Goal: Task Accomplishment & Management: Complete application form

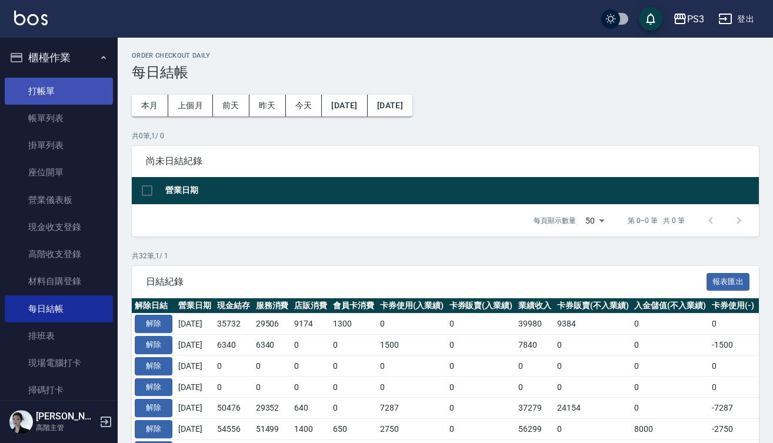
scroll to position [25, 0]
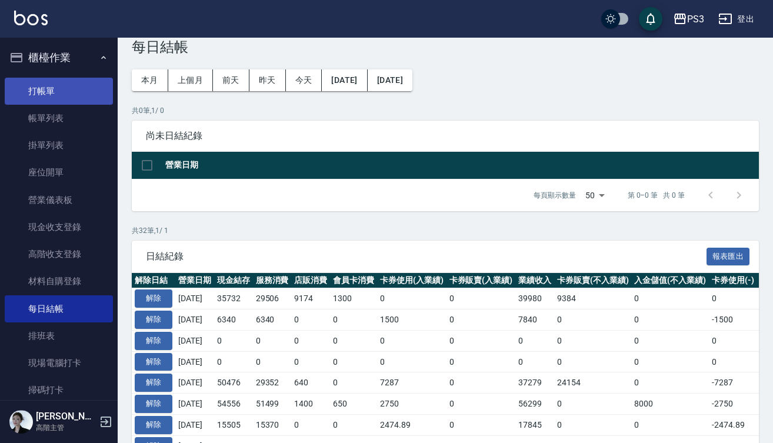
click at [79, 91] on link "打帳單" at bounding box center [59, 91] width 108 height 27
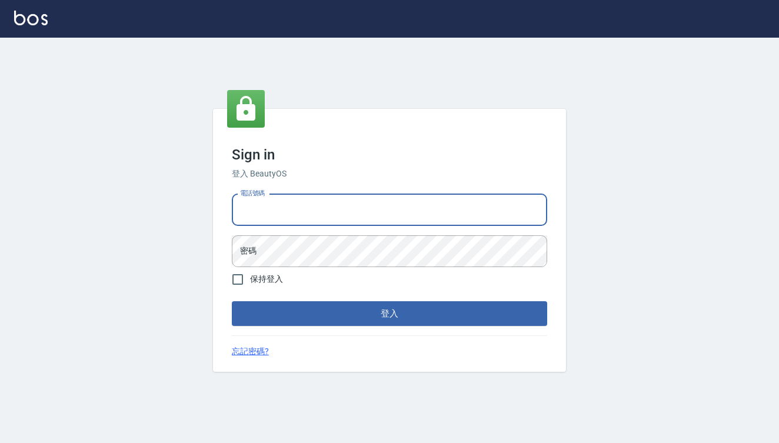
click at [79, 91] on div "Sign in 登入 BeautyOS 電話號碼 電話號碼 密碼 密碼 保持登入 登入 忘記密碼?" at bounding box center [389, 241] width 779 height 406
click at [316, 210] on input "電話號碼" at bounding box center [390, 210] width 316 height 32
type input "0909291021"
click at [390, 314] on button "登入" at bounding box center [390, 313] width 316 height 25
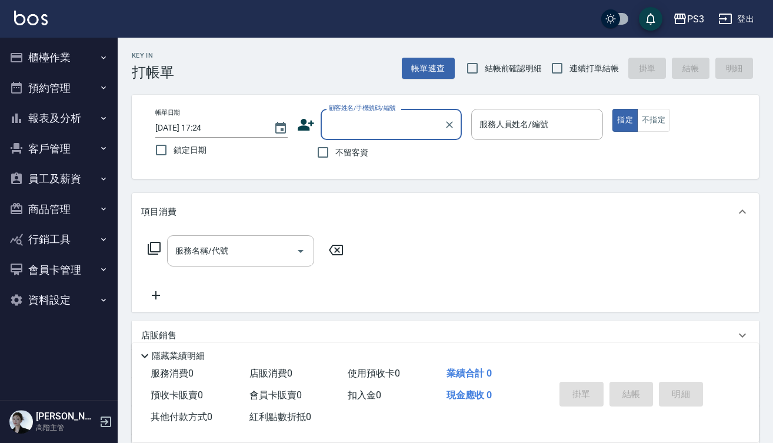
drag, startPoint x: 73, startPoint y: 62, endPoint x: 73, endPoint y: 81, distance: 18.8
click at [73, 62] on button "櫃檯作業" at bounding box center [59, 57] width 108 height 31
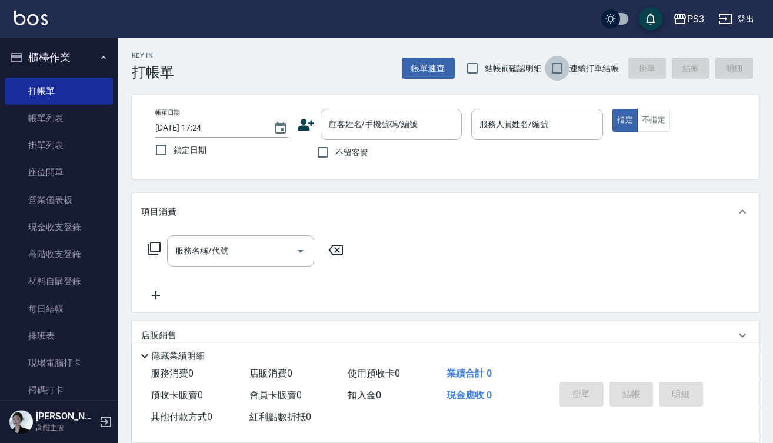
click at [553, 71] on input "連續打單結帳" at bounding box center [557, 68] width 25 height 25
checkbox input "true"
click at [363, 123] on div "顧客姓名/手機號碼/編號 顧客姓名/手機號碼/編號" at bounding box center [391, 124] width 141 height 31
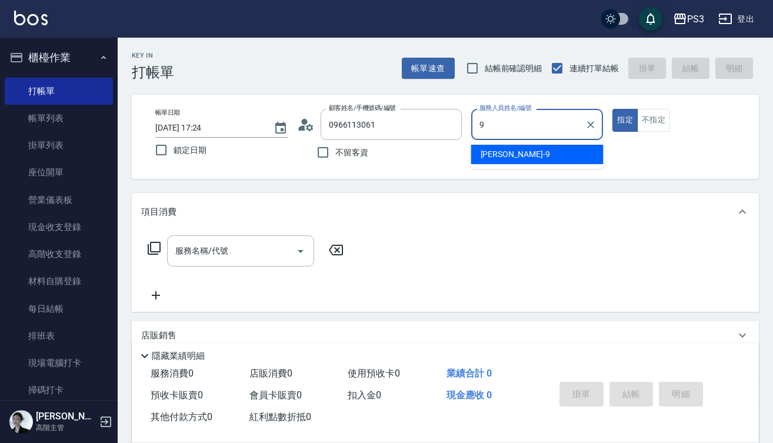
type input "[PERSON_NAME]/0966113061/T90033"
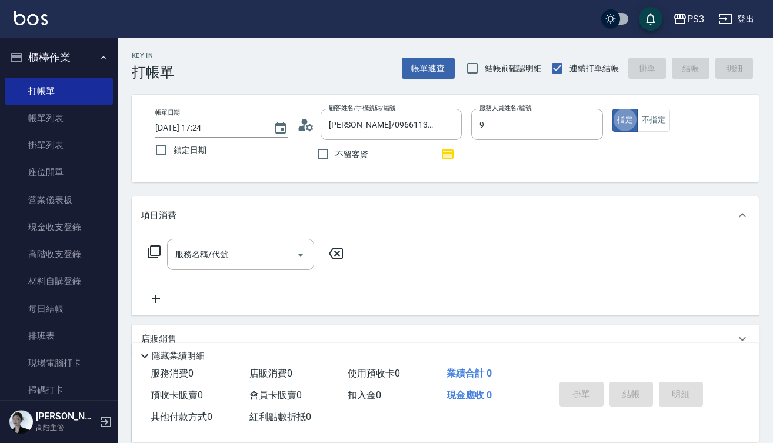
type input "[PERSON_NAME]-9"
type button "true"
click at [450, 124] on icon "Clear" at bounding box center [449, 124] width 7 height 7
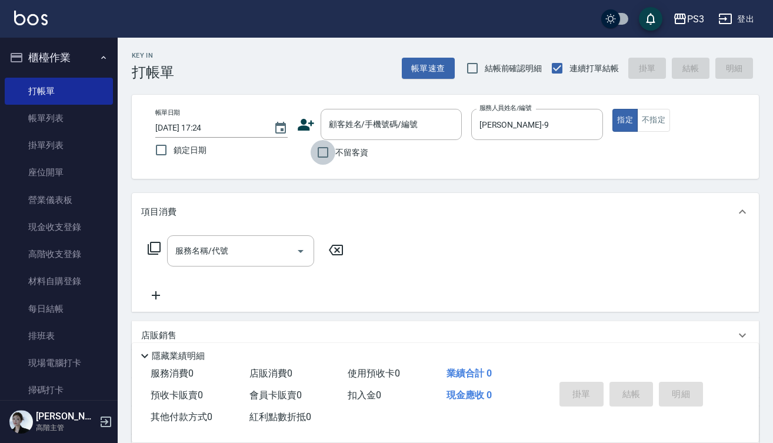
click at [328, 151] on input "不留客資" at bounding box center [323, 152] width 25 height 25
checkbox input "true"
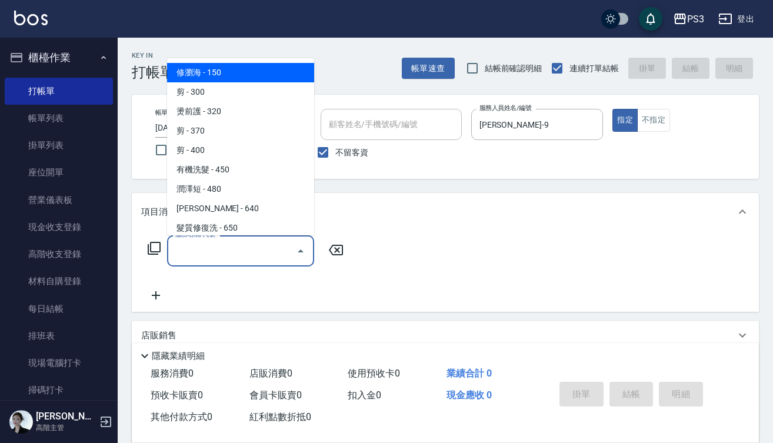
drag, startPoint x: 251, startPoint y: 257, endPoint x: 251, endPoint y: 245, distance: 11.2
click at [251, 257] on input "服務名稱/代號" at bounding box center [231, 251] width 119 height 21
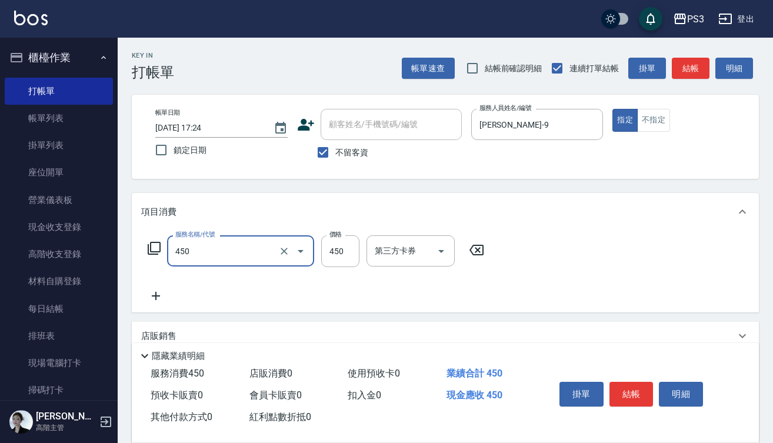
type input "有機洗髮(450)"
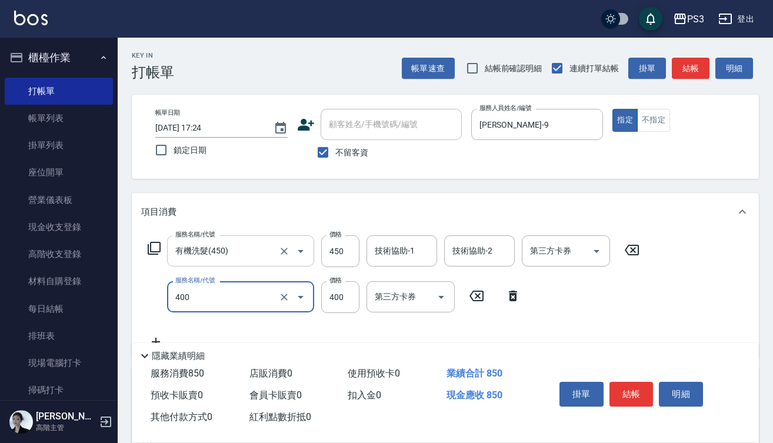
type input "剪(400)"
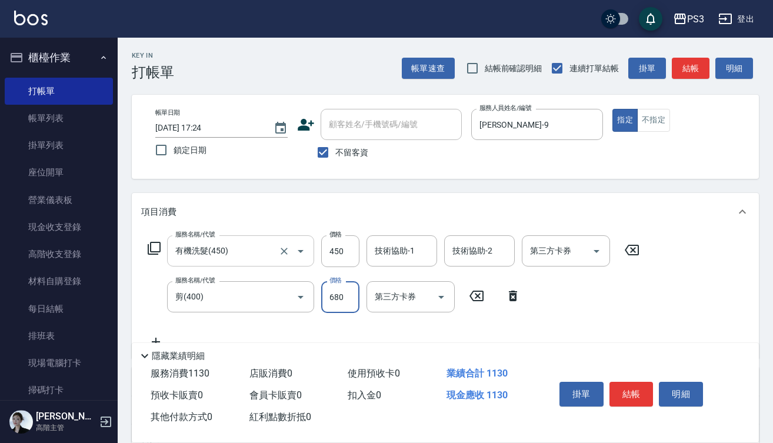
type input "680"
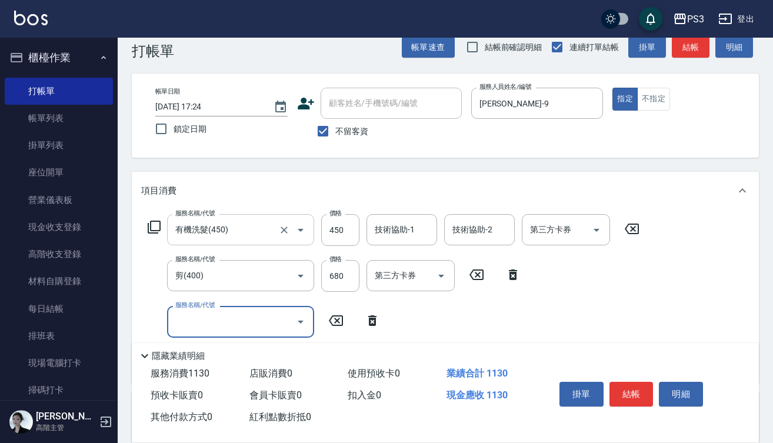
click at [240, 234] on input "有機洗髮(450)" at bounding box center [224, 230] width 104 height 21
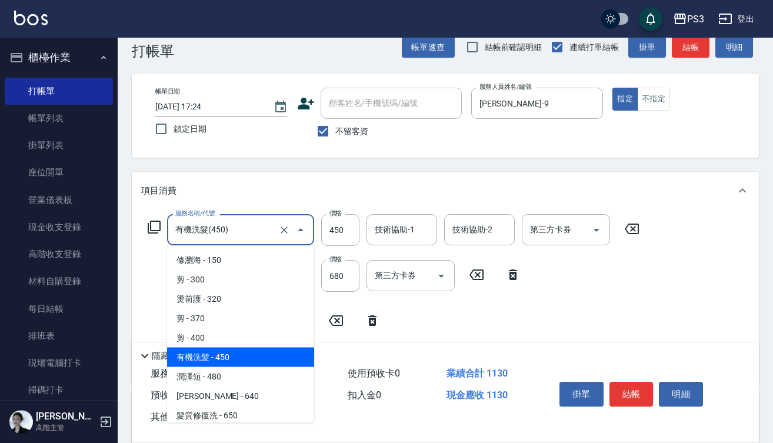
click at [240, 234] on input "有機洗髮(450)" at bounding box center [224, 230] width 104 height 21
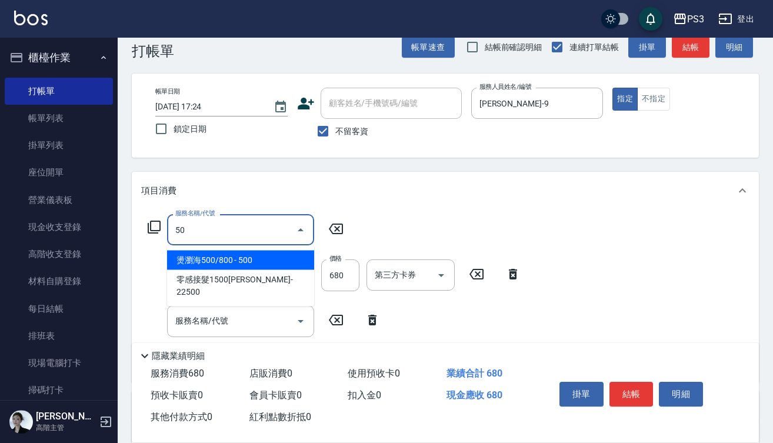
type input "5"
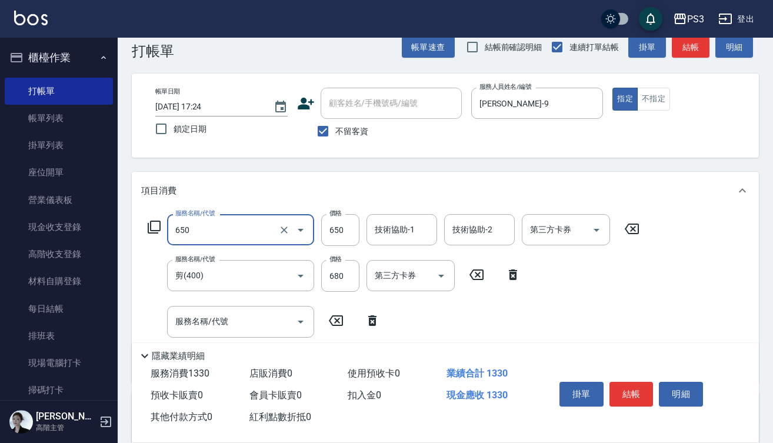
type input "髮質修復洗(650)"
click at [336, 229] on input "650" at bounding box center [340, 230] width 38 height 32
type input "700"
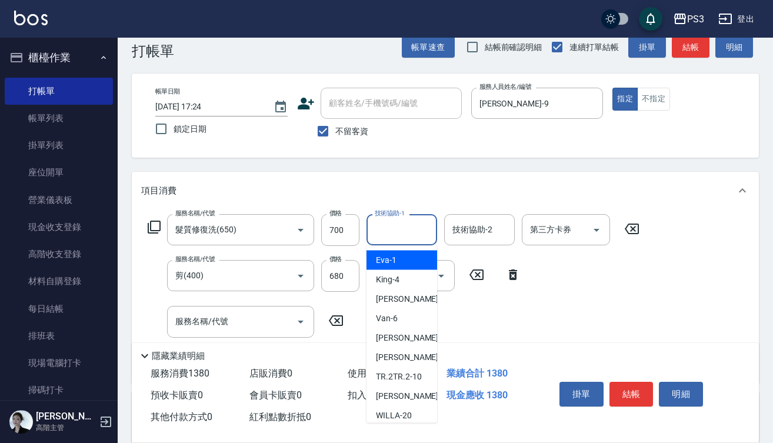
click at [409, 232] on input "技術協助-1" at bounding box center [402, 230] width 60 height 21
click at [581, 315] on div "服務名稱/代號 髮質修復洗(650) 服務名稱/代號 價格 700 價格 技術協助-1 技術協助-1 技術協助-2 技術協助-2 第三方卡券 第三方卡券 服務…" at bounding box center [394, 293] width 506 height 159
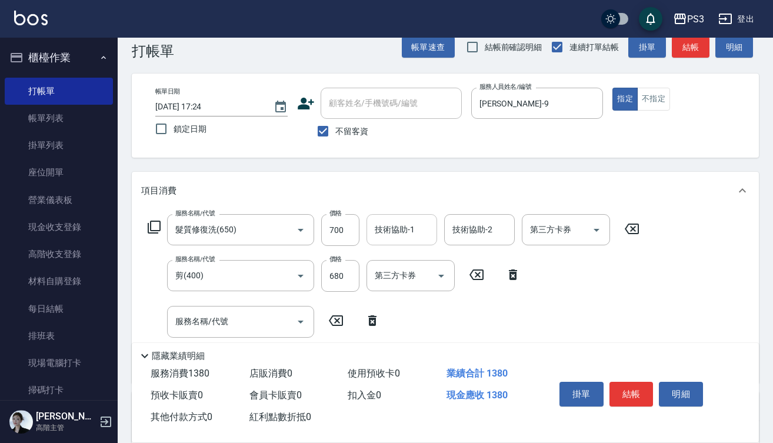
click at [408, 238] on input "技術協助-1" at bounding box center [402, 230] width 60 height 21
type input "[PERSON_NAME]-29"
click at [634, 390] on button "結帳" at bounding box center [632, 394] width 44 height 25
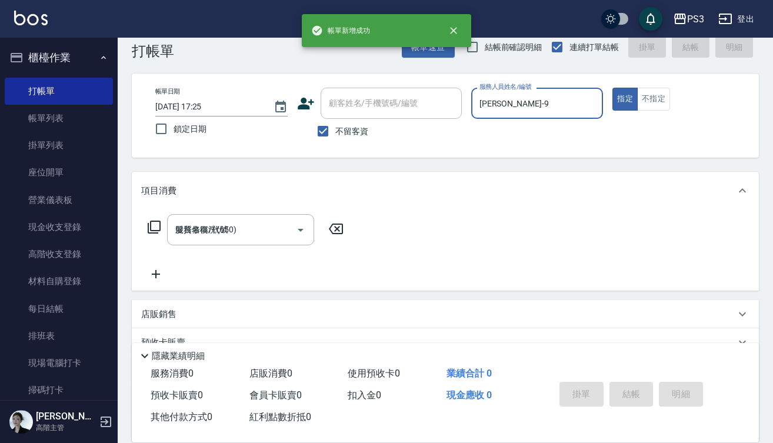
type input "2025/10/10 17:25"
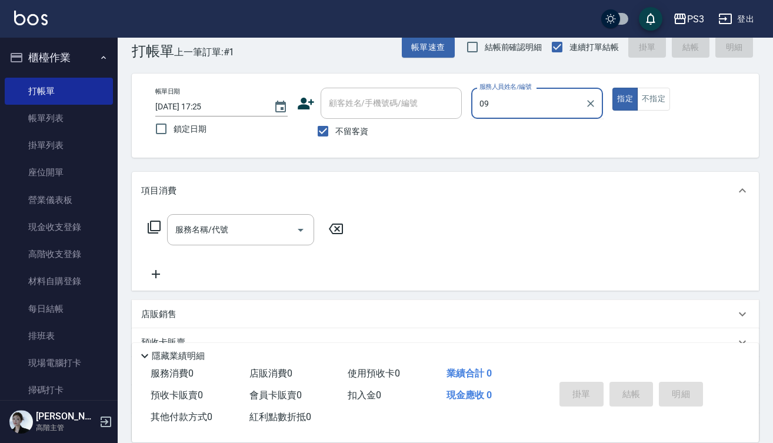
type input "0"
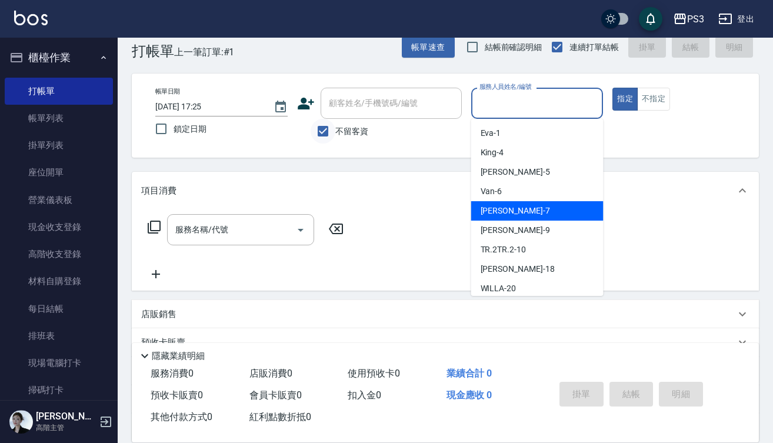
click at [323, 135] on input "不留客資" at bounding box center [323, 131] width 25 height 25
checkbox input "false"
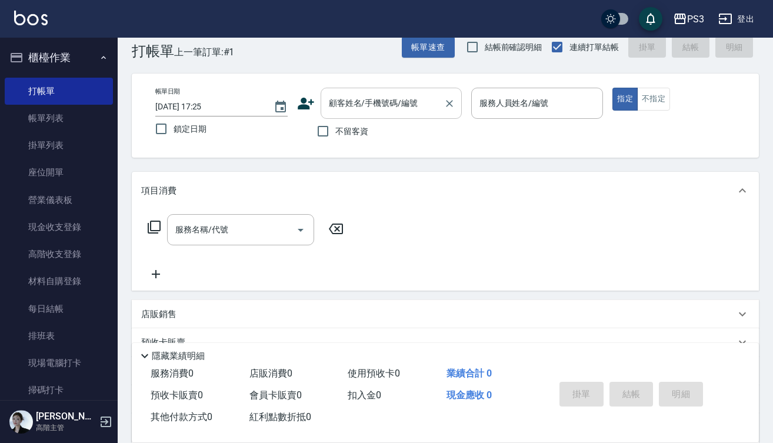
click at [363, 115] on div "顧客姓名/手機號碼/編號" at bounding box center [391, 103] width 141 height 31
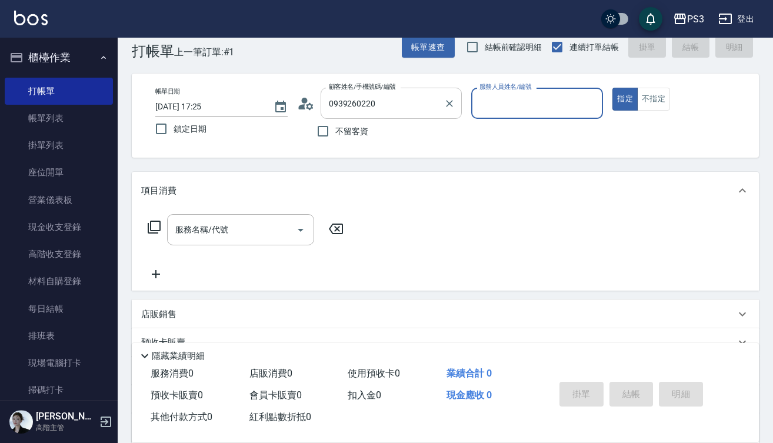
type input "[PERSON_NAME]/0939260220/53008"
type input "[PERSON_NAME]-1"
click at [625, 99] on button "指定" at bounding box center [625, 99] width 25 height 23
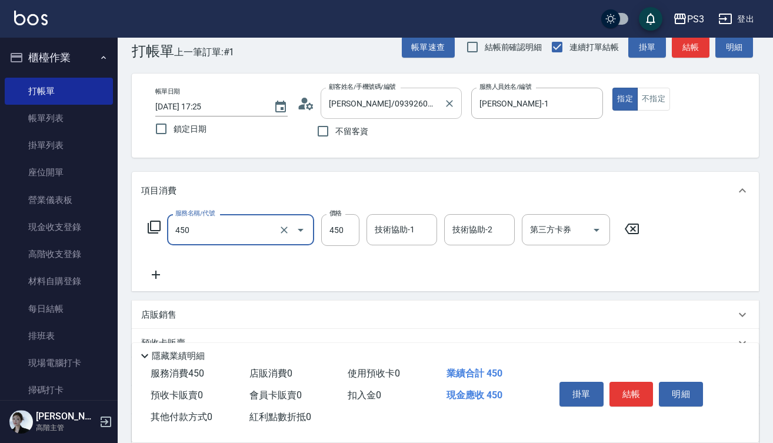
type input "有機洗髮(450)"
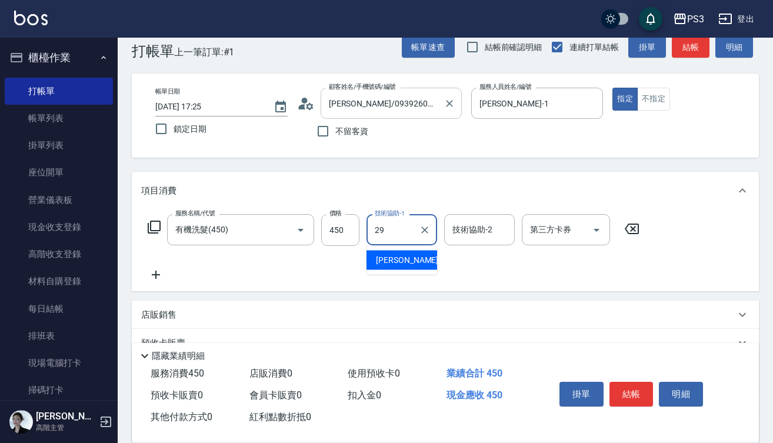
type input "[PERSON_NAME]-29"
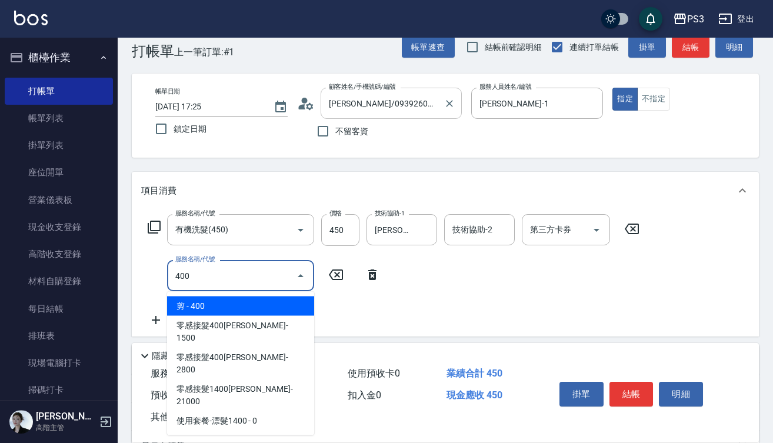
type input "剪(400)"
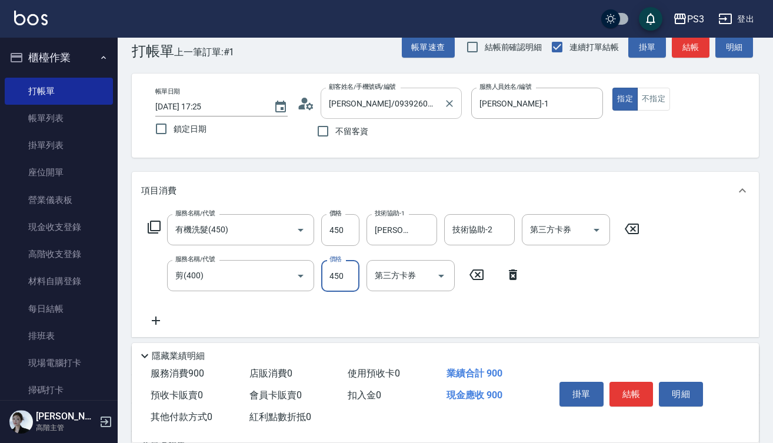
type input "450"
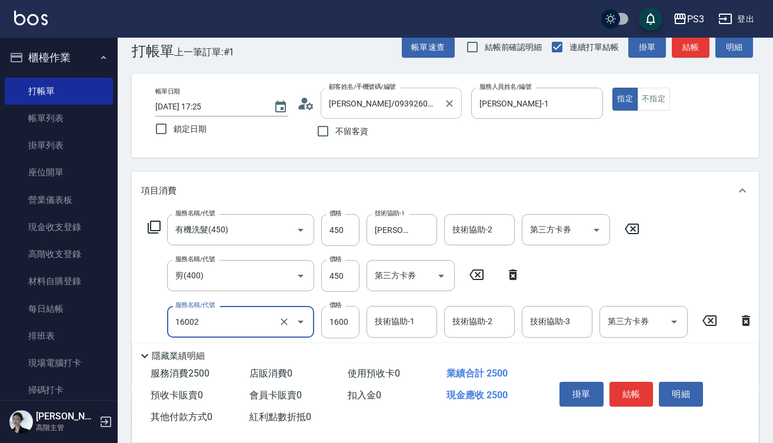
type input "染L(16002)"
type input "2340"
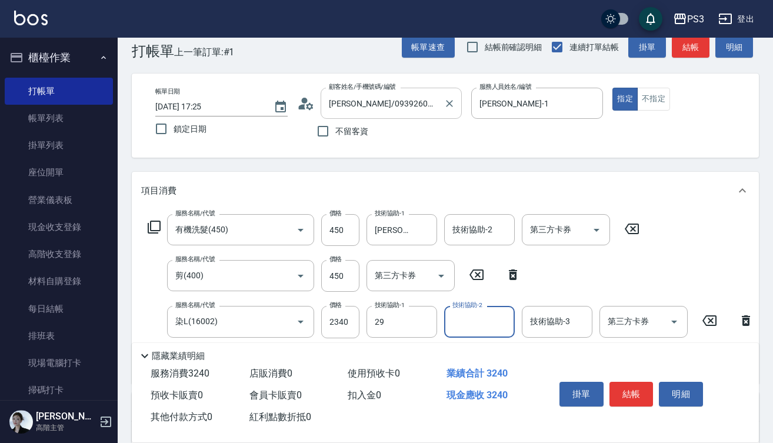
type input "[PERSON_NAME]-29"
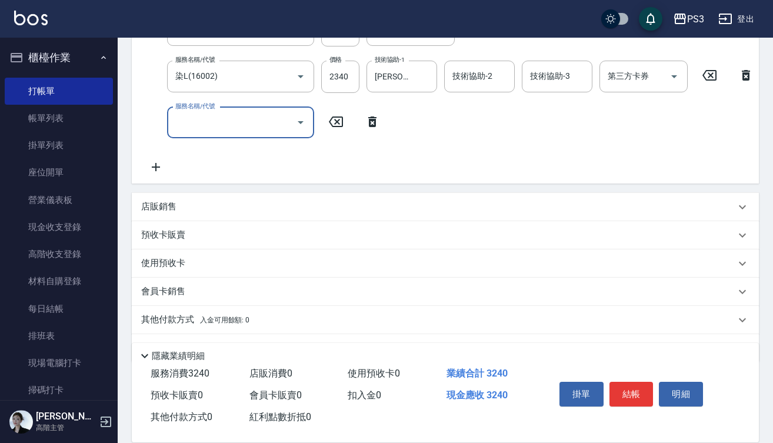
scroll to position [270, 0]
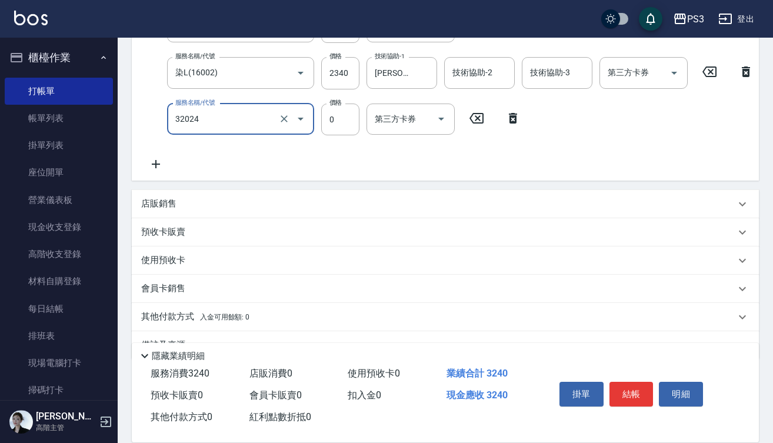
type input "隔離加礦物染(32024)"
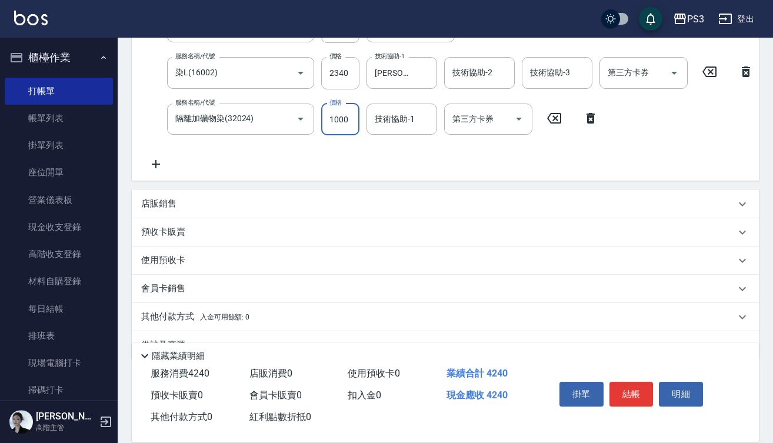
type input "1000"
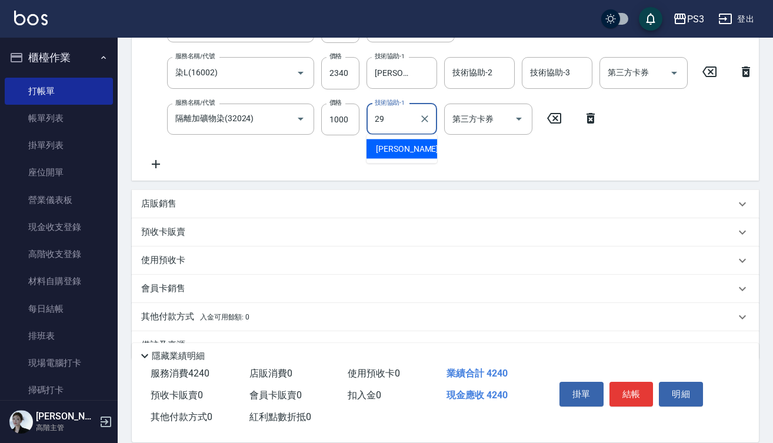
type input "[PERSON_NAME]-29"
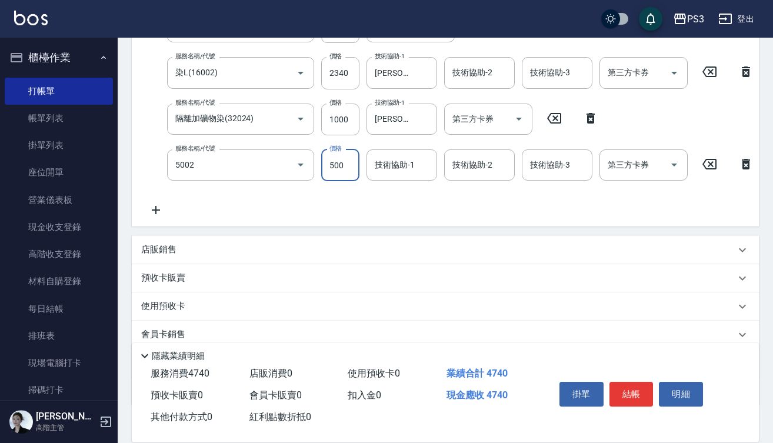
type input "去色短(5002)"
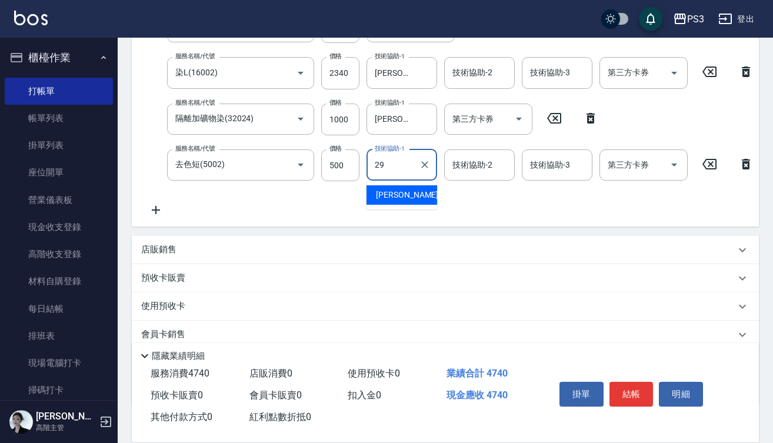
type input "[PERSON_NAME]-29"
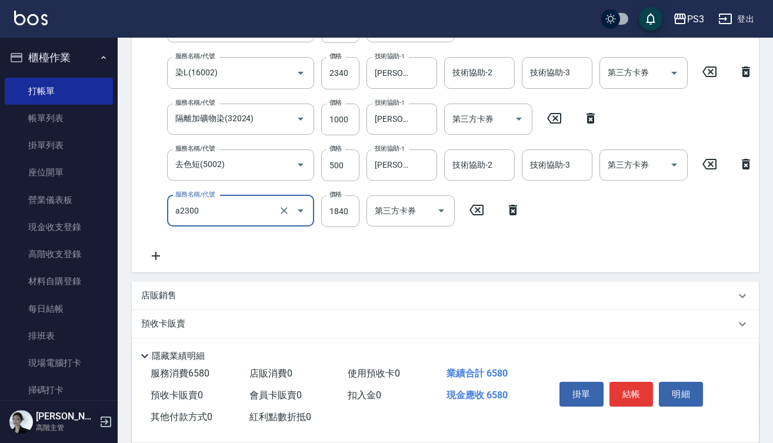
type input "結構式三段中(a2300)"
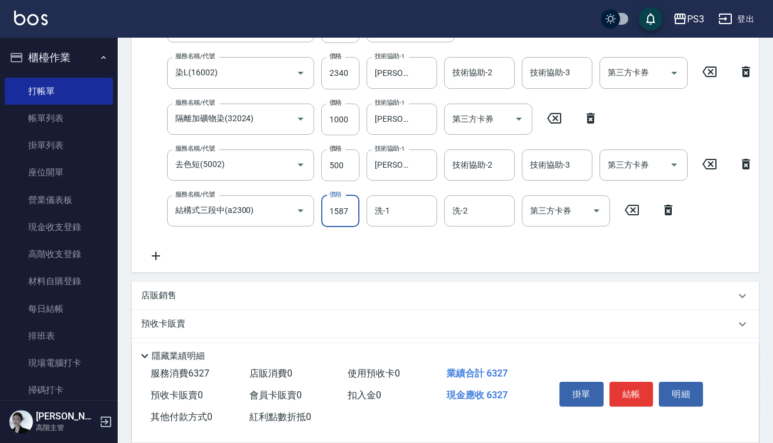
type input "1587"
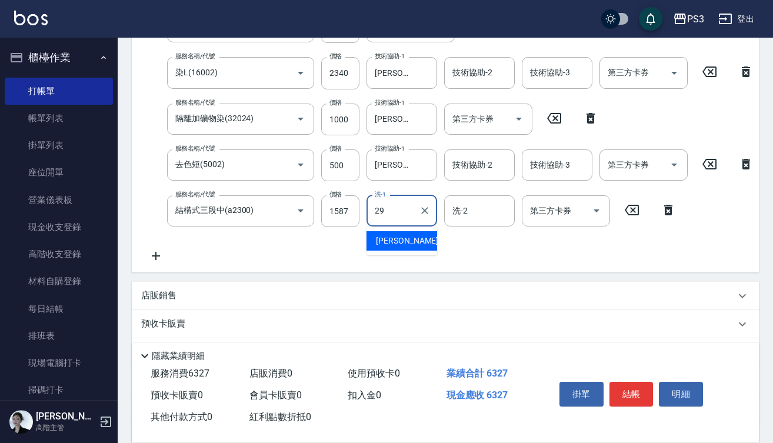
type input "[PERSON_NAME]-29"
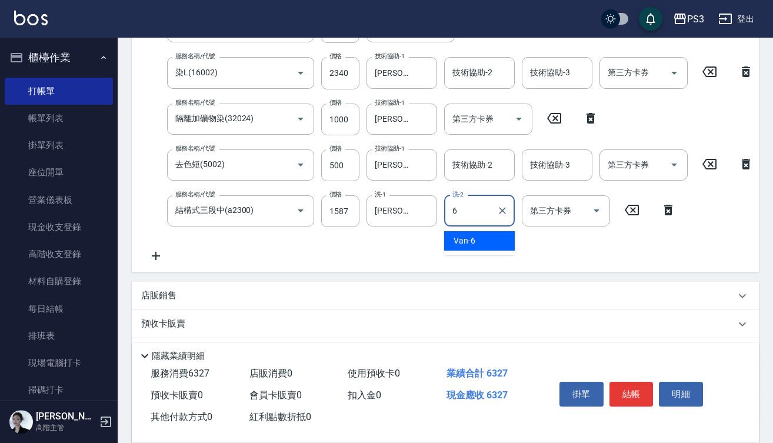
type input "Van-6"
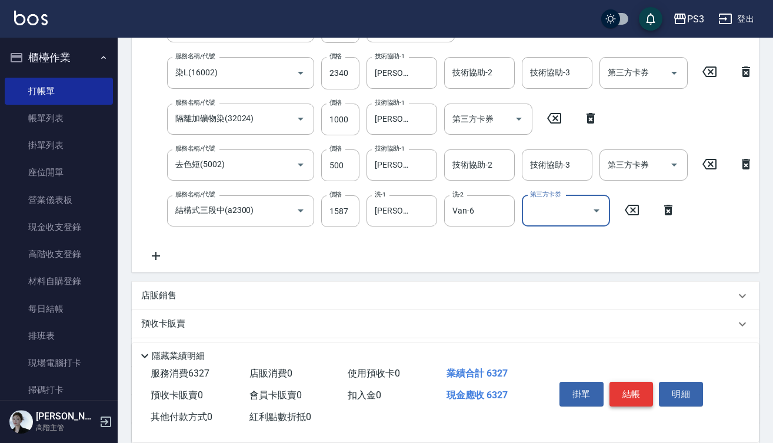
click at [637, 389] on button "結帳" at bounding box center [632, 394] width 44 height 25
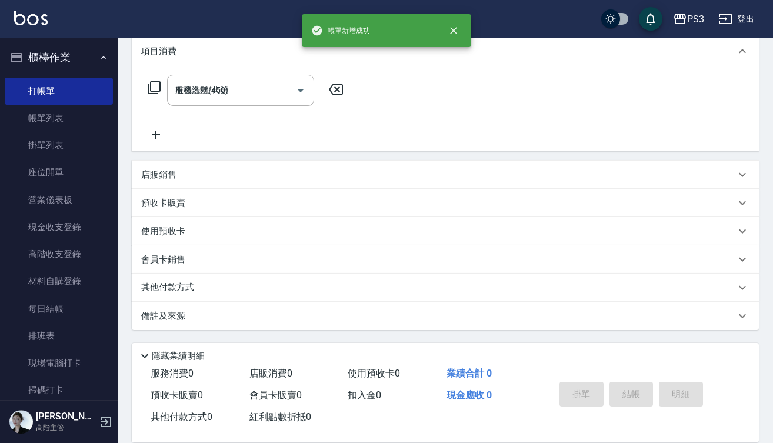
type input "2025/10/10 17:27"
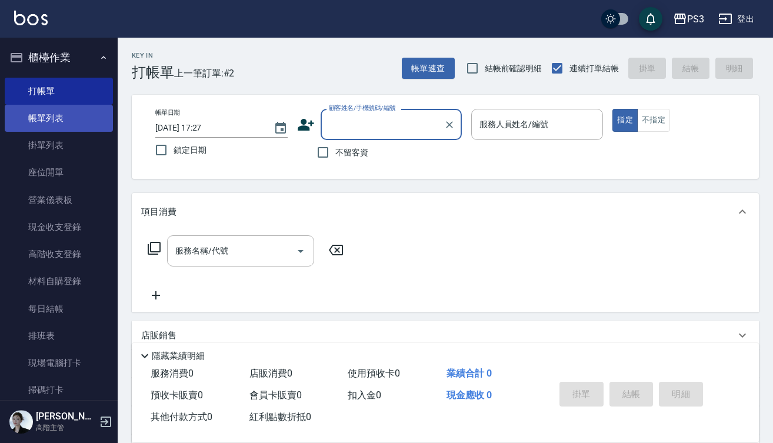
click at [72, 124] on link "帳單列表" at bounding box center [59, 118] width 108 height 27
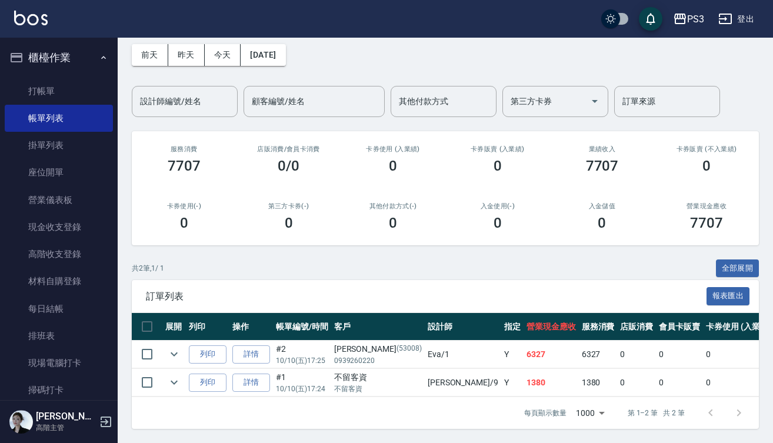
scroll to position [59, 0]
click at [248, 347] on link "詳情" at bounding box center [252, 355] width 38 height 18
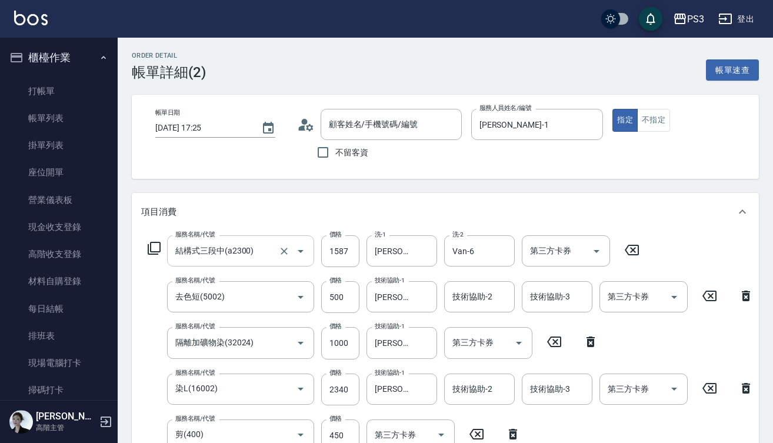
type input "2025/10/10 17:25"
type input "[PERSON_NAME]-1"
type input "結構式三段中(a2300)"
type input "去色短(5002)"
type input "隔離加礦物染(32024)"
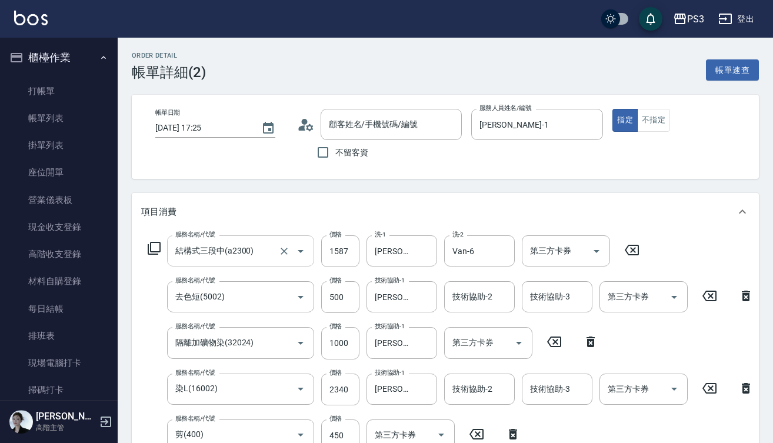
type input "染L(16002)"
type input "剪(400)"
type input "有機洗髮(450)"
type input "[PERSON_NAME]/0939260220/53008"
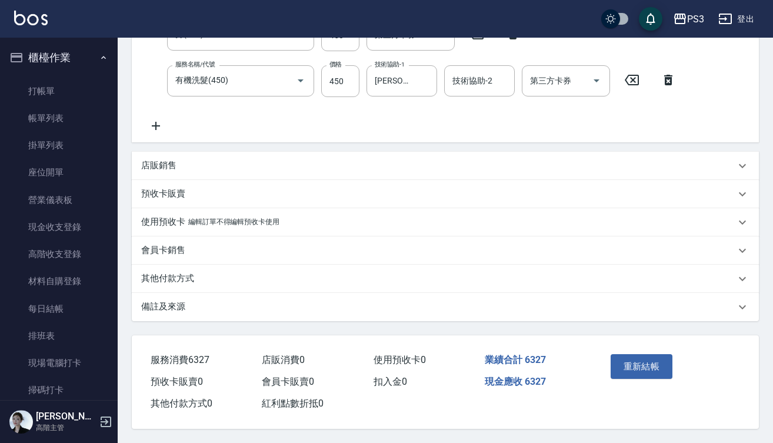
scroll to position [415, 0]
click at [172, 277] on p "其他付款方式" at bounding box center [167, 279] width 53 height 12
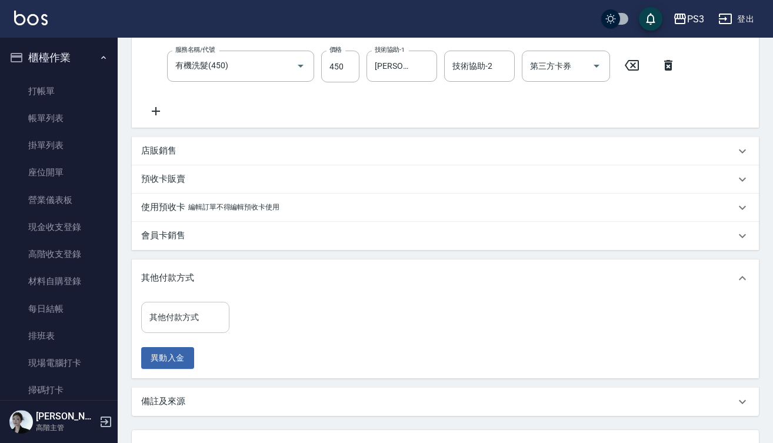
click at [214, 321] on input "其他付款方式" at bounding box center [186, 317] width 78 height 21
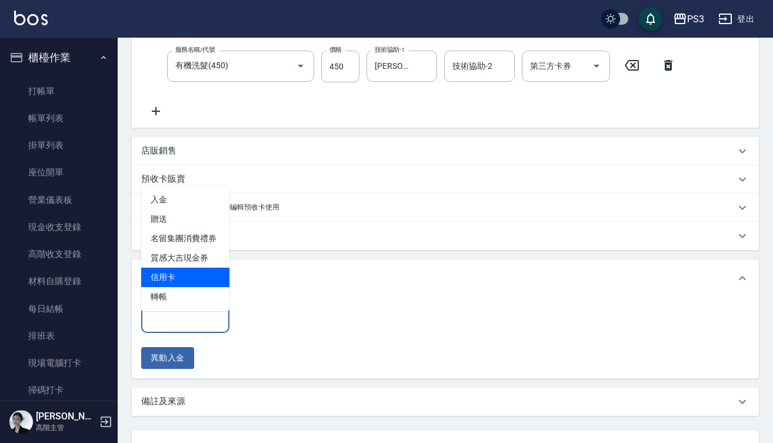
click at [189, 276] on span "信用卡" at bounding box center [185, 277] width 88 height 19
type input "信用卡"
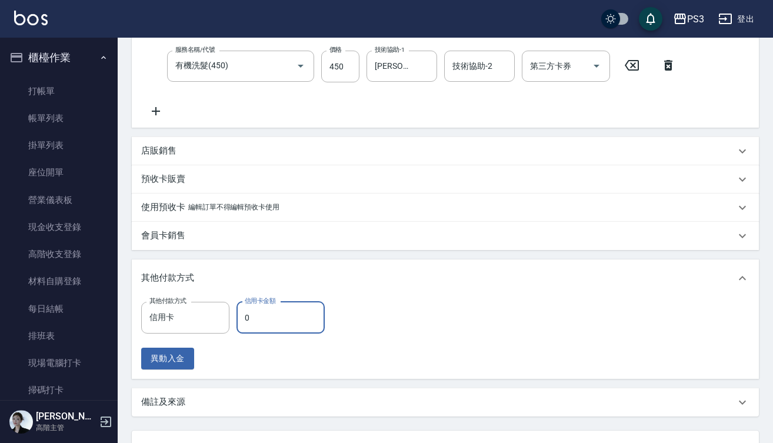
click at [244, 325] on input "0" at bounding box center [281, 318] width 88 height 32
type input "6327"
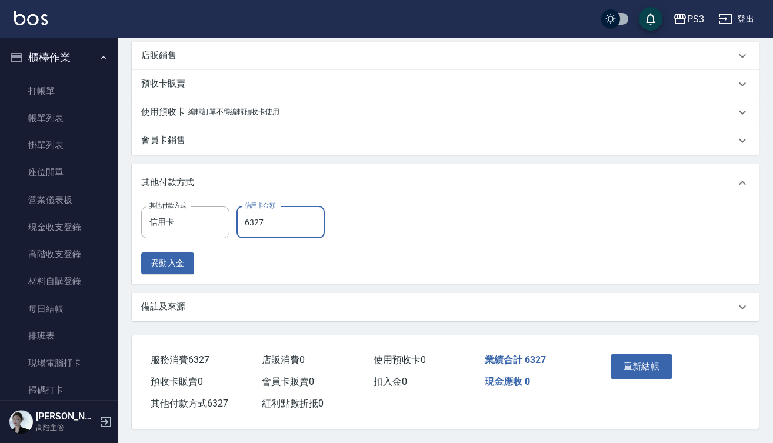
scroll to position [524, 0]
click at [645, 365] on button "重新結帳" at bounding box center [642, 366] width 62 height 25
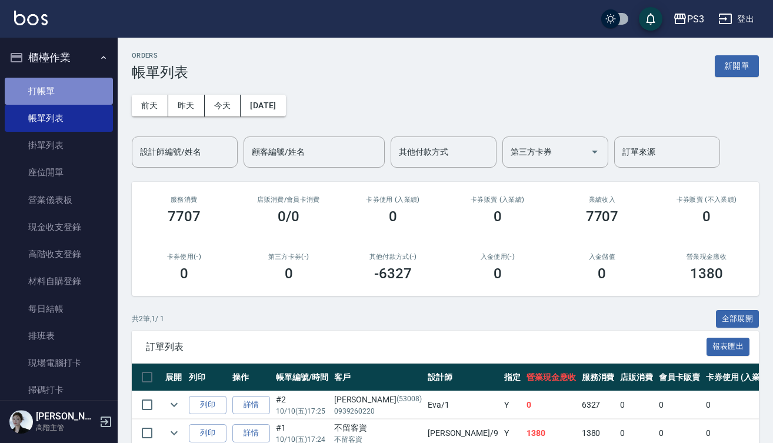
click at [68, 98] on link "打帳單" at bounding box center [59, 91] width 108 height 27
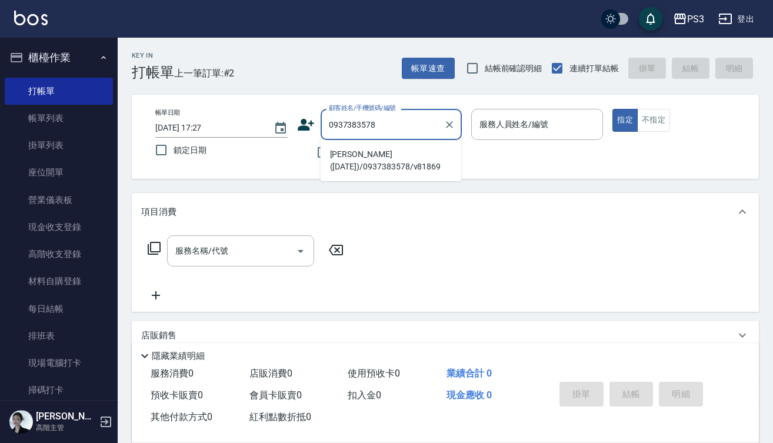
type input "[PERSON_NAME]([DATE])/0937383578/v81869"
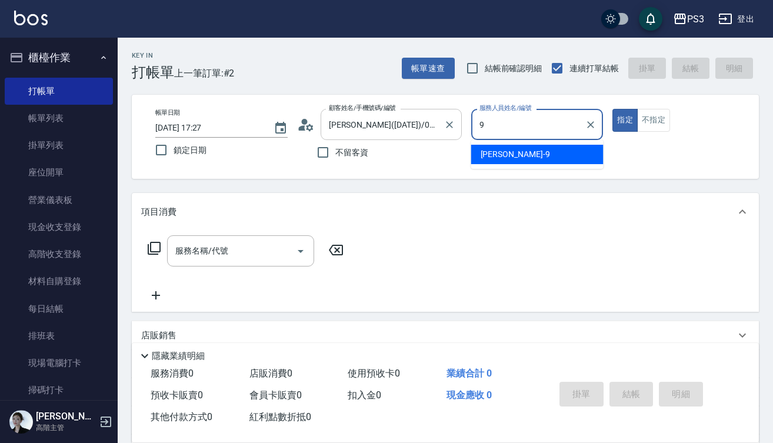
type input "尤信翰-9"
type button "true"
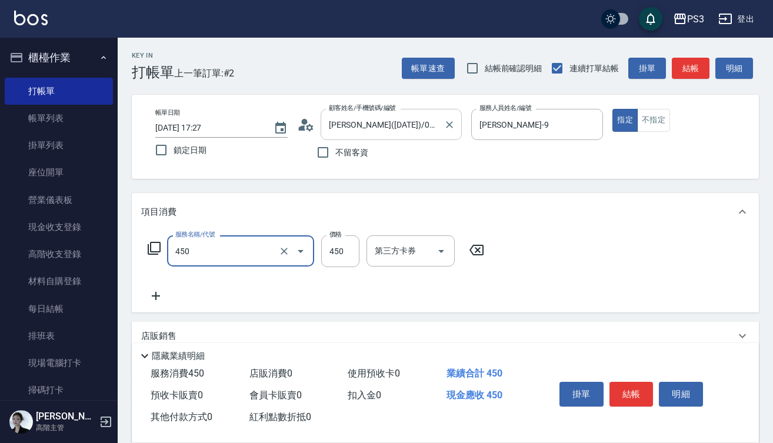
type input "有機洗髮(450)"
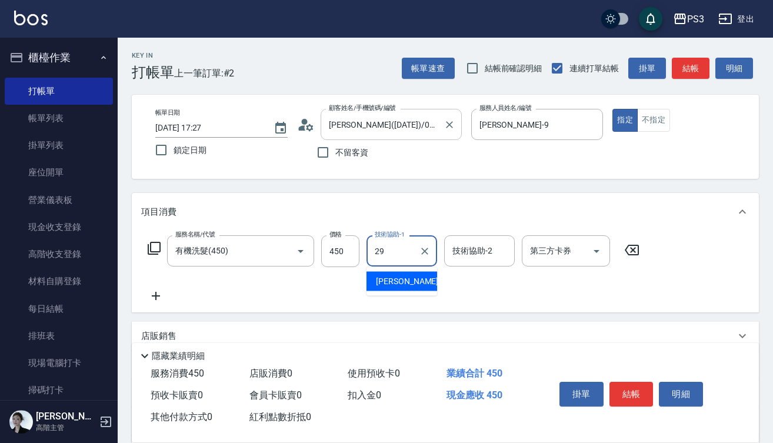
type input "[PERSON_NAME]-29"
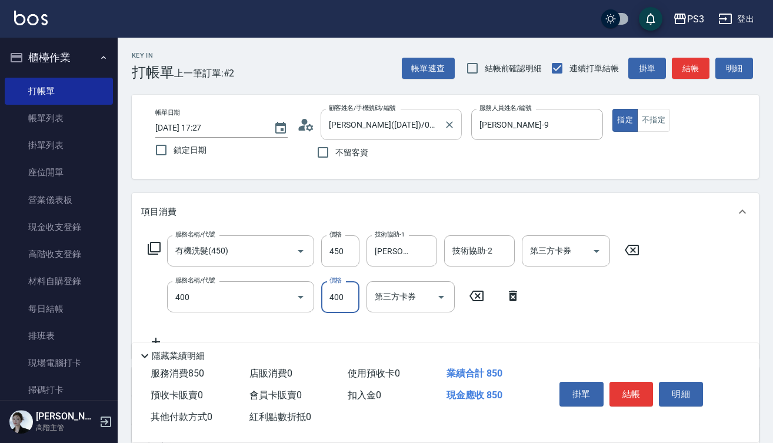
type input "剪(400)"
type input "700"
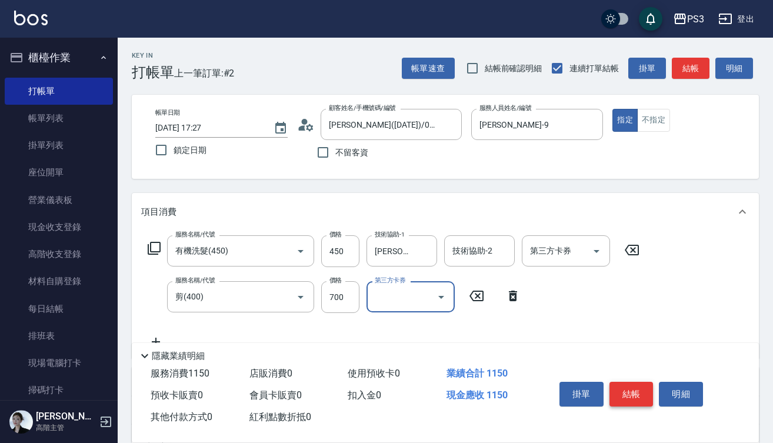
click at [629, 386] on button "結帳" at bounding box center [632, 394] width 44 height 25
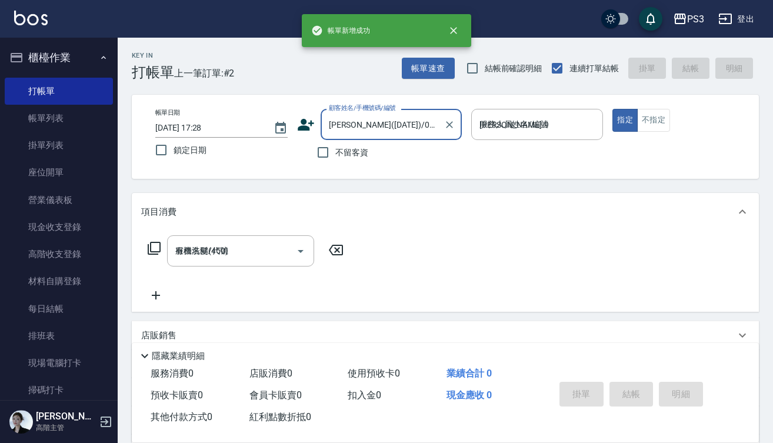
type input "2025/10/10 17:28"
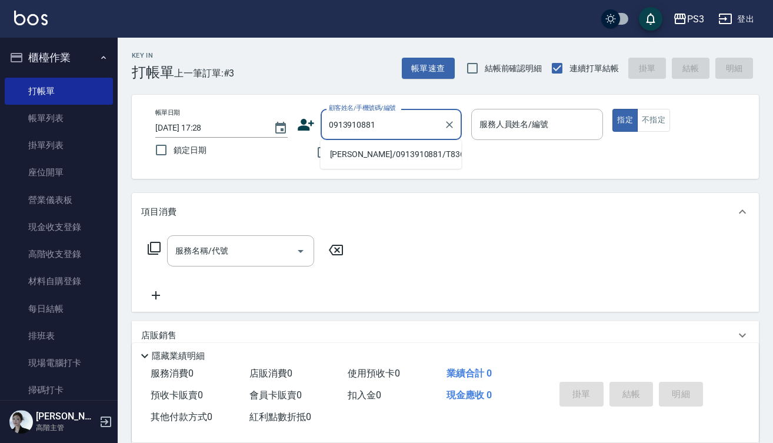
type input "[PERSON_NAME]/0913910881/T83644"
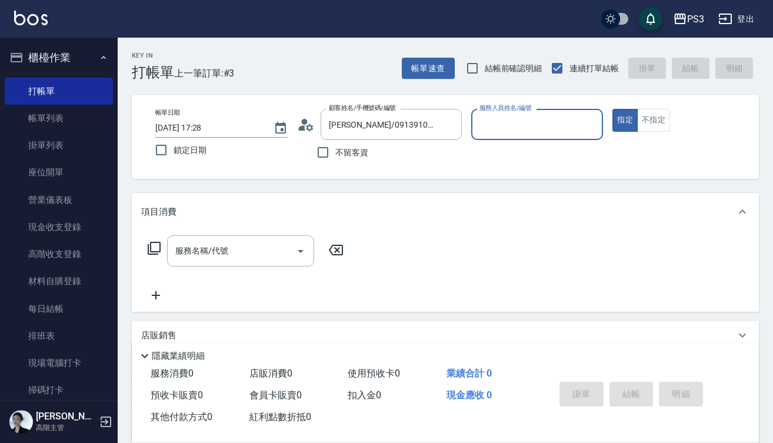
type input "Lisa-7"
click at [625, 120] on button "指定" at bounding box center [625, 120] width 25 height 23
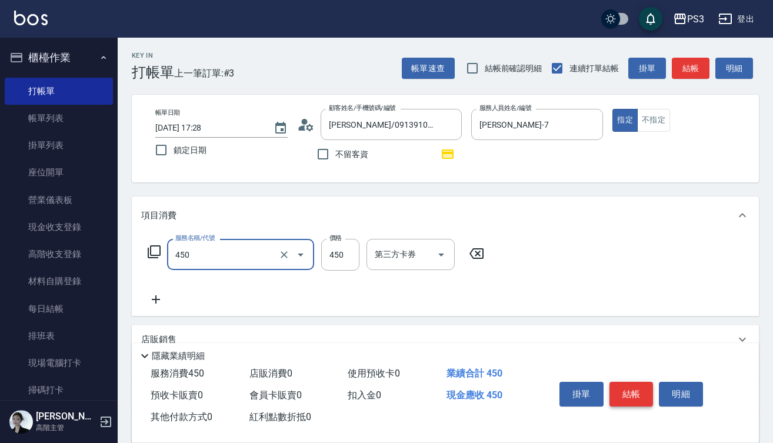
type input "有機洗髮(450)"
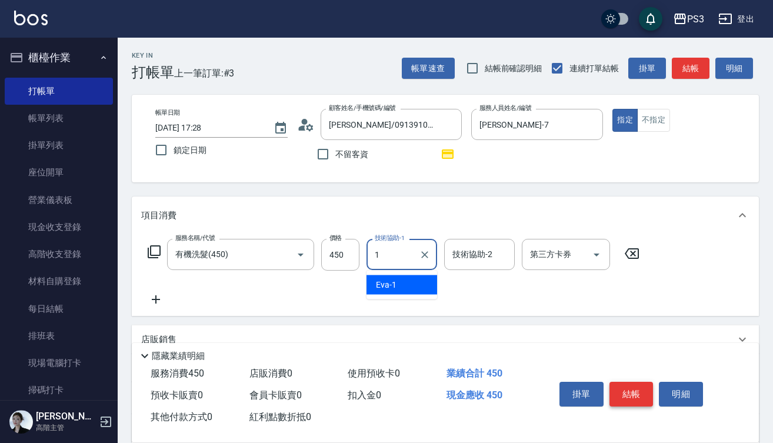
type input "[PERSON_NAME]-1"
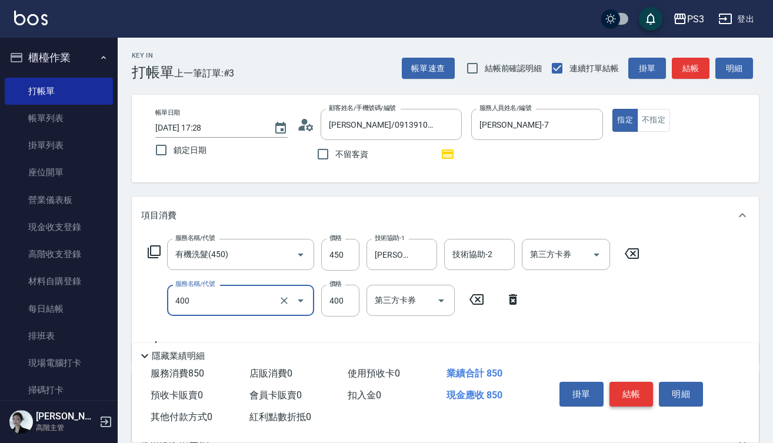
type input "剪(400)"
type input "380"
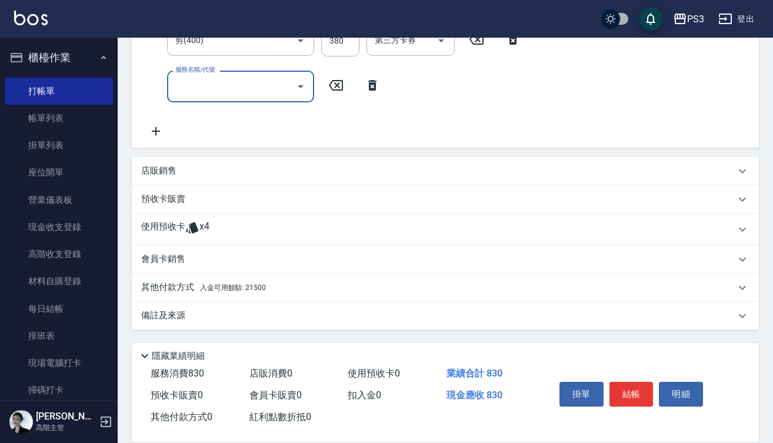
scroll to position [260, 0]
click at [229, 284] on span "入金可用餘額: 21500" at bounding box center [233, 288] width 66 height 8
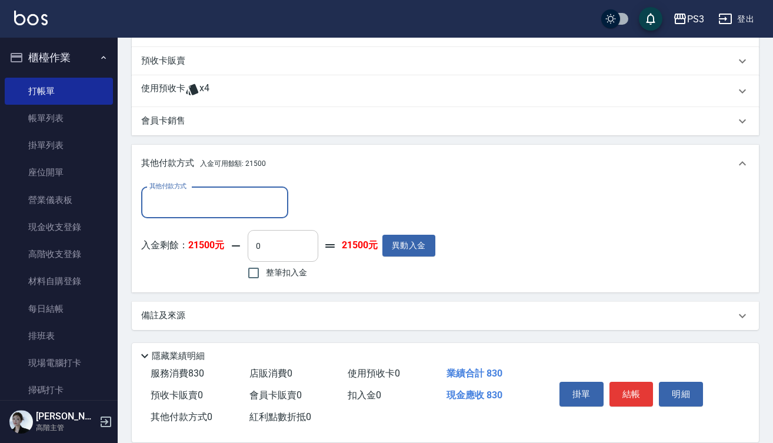
scroll to position [399, 0]
click at [254, 273] on input "整筆扣入金" at bounding box center [253, 273] width 25 height 25
checkbox input "true"
type input "830"
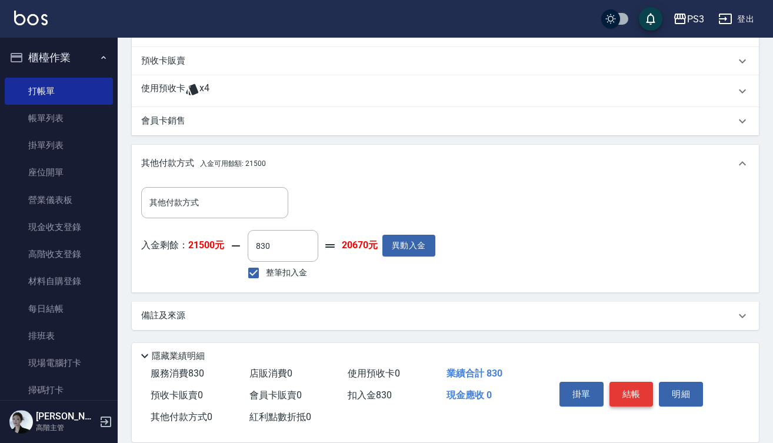
click at [633, 389] on button "結帳" at bounding box center [632, 394] width 44 height 25
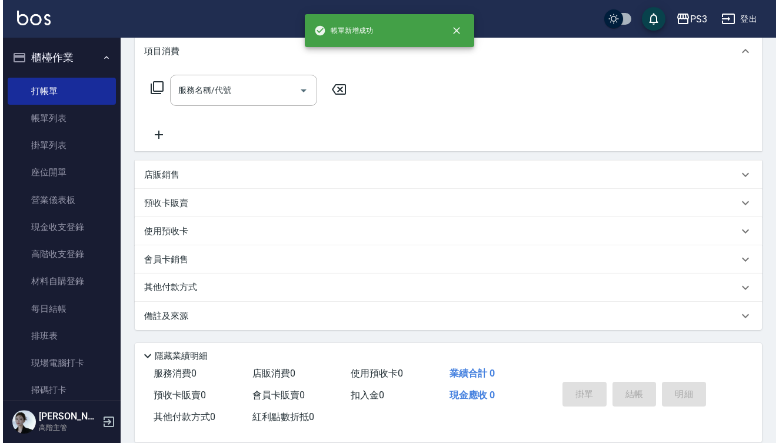
scroll to position [0, 0]
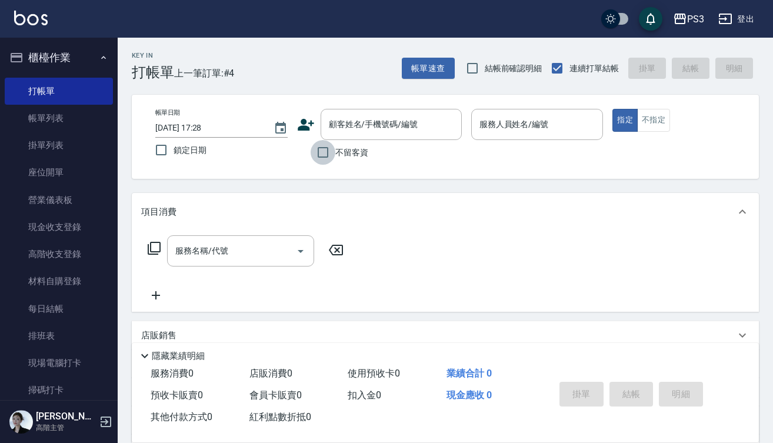
click at [324, 159] on input "不留客資" at bounding box center [323, 152] width 25 height 25
checkbox input "true"
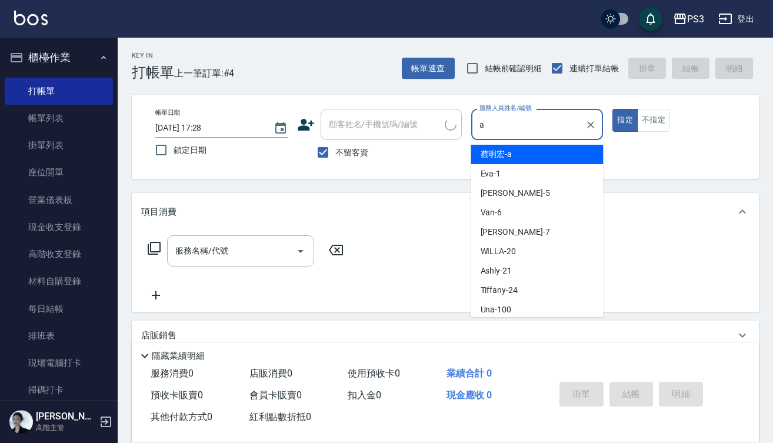
type input "a"
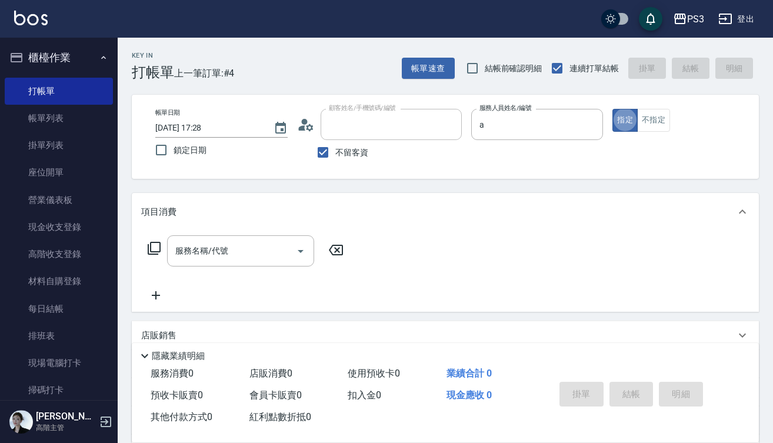
type input "[PERSON_NAME]/0928242986/"
type input "蔡明宏-a"
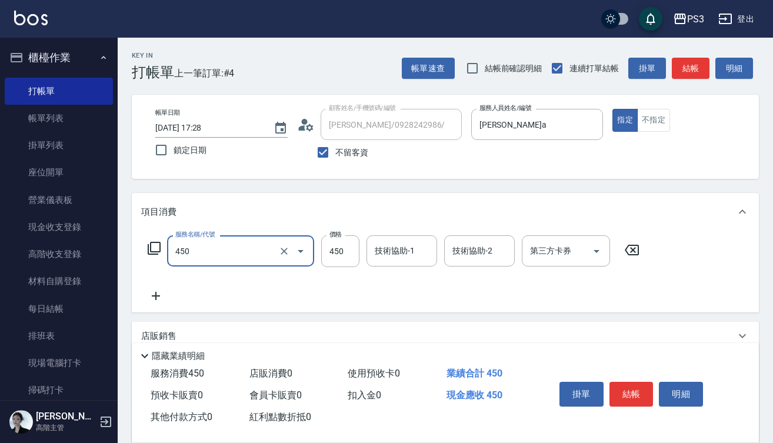
type input "有機洗髮(450)"
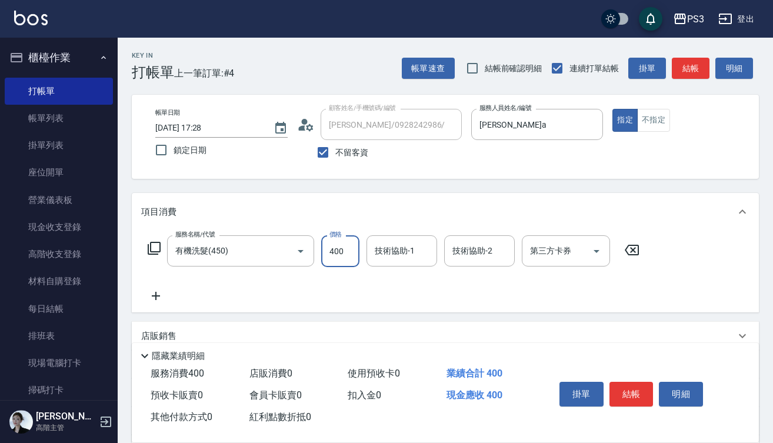
type input "400"
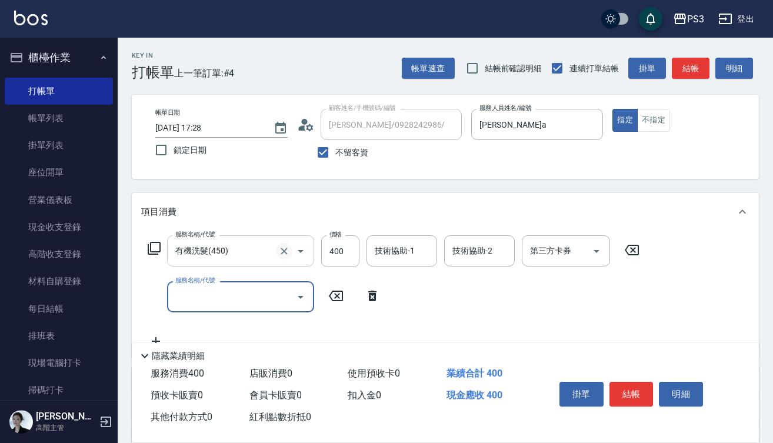
click at [285, 251] on icon "Clear" at bounding box center [284, 251] width 12 height 12
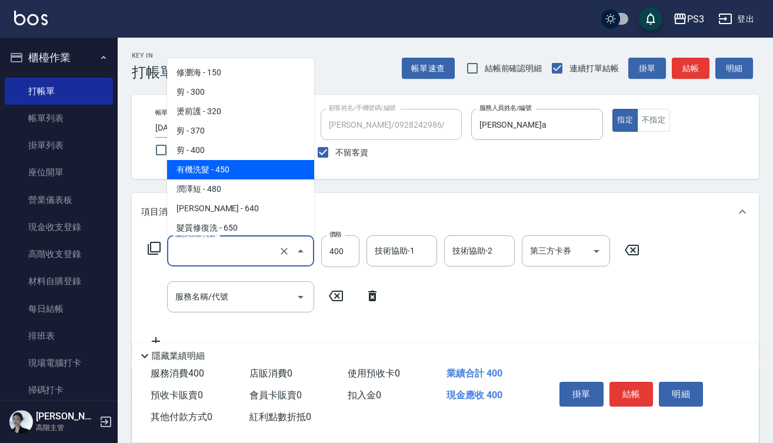
click at [257, 251] on input "服務名稱/代號" at bounding box center [224, 251] width 104 height 21
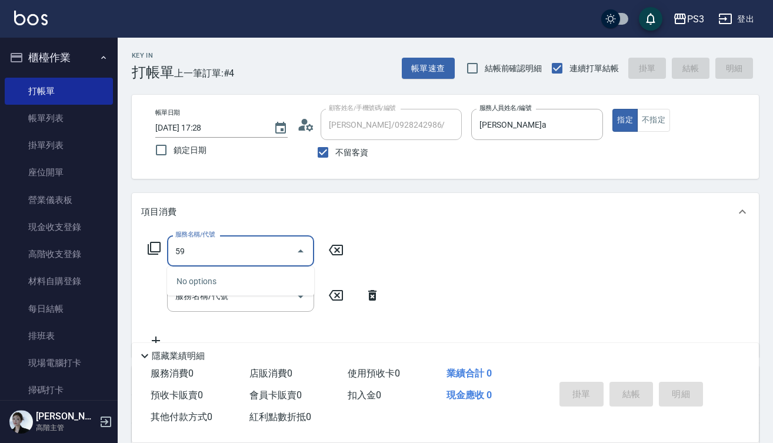
type input "5"
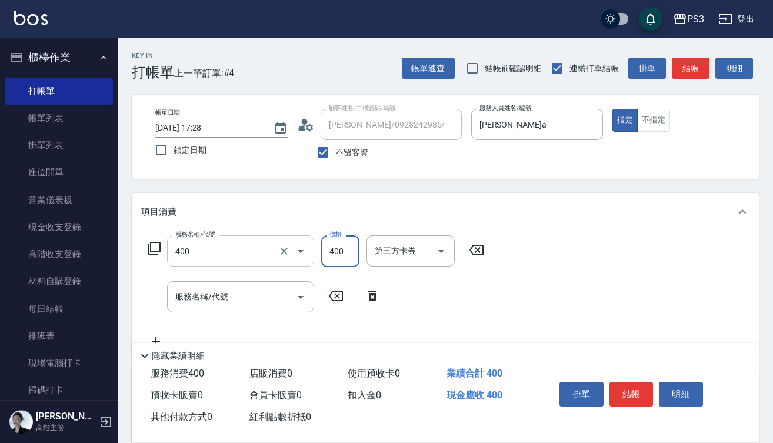
type input "剪(400)"
type input "700"
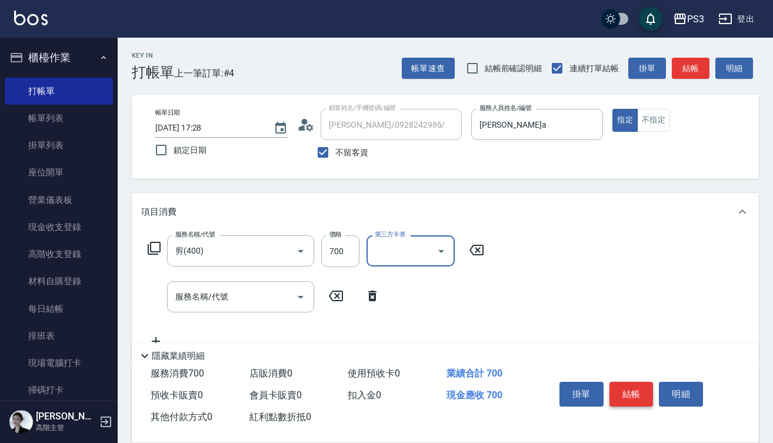
click at [640, 392] on button "結帳" at bounding box center [632, 394] width 44 height 25
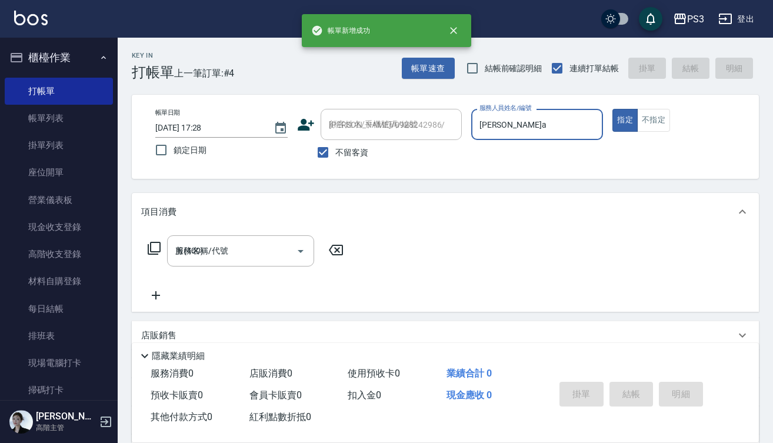
type input "[DATE] 17:31"
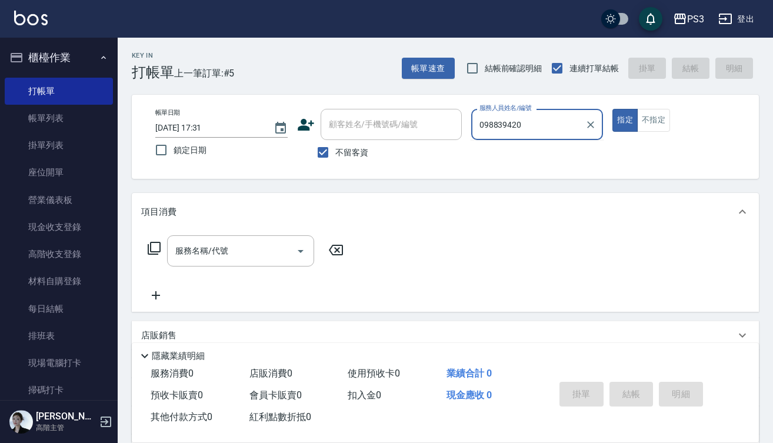
type input "0988394205"
click at [540, 124] on input "0988394205" at bounding box center [529, 124] width 104 height 21
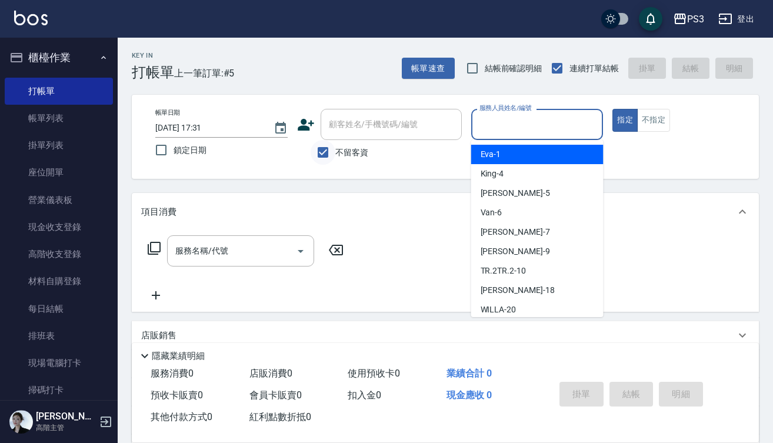
click at [327, 154] on input "不留客資" at bounding box center [323, 152] width 25 height 25
checkbox input "false"
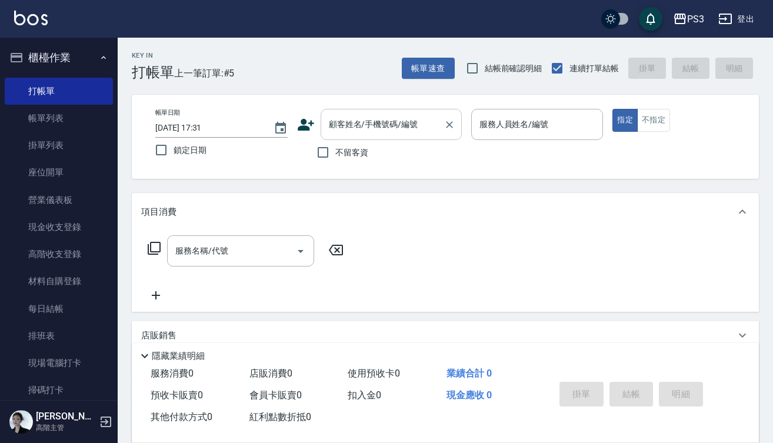
click at [352, 130] on input "顧客姓名/手機號碼/編號" at bounding box center [382, 124] width 113 height 21
paste input "0988394205"
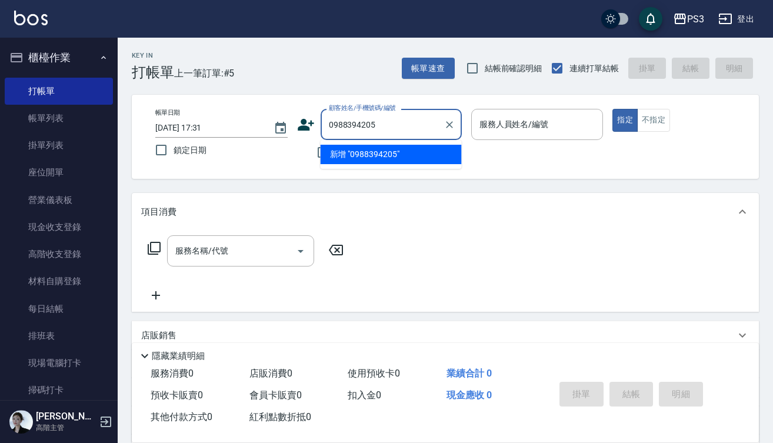
type input "0988394205"
click at [520, 122] on input "服務人員姓名/編號" at bounding box center [538, 124] width 122 height 21
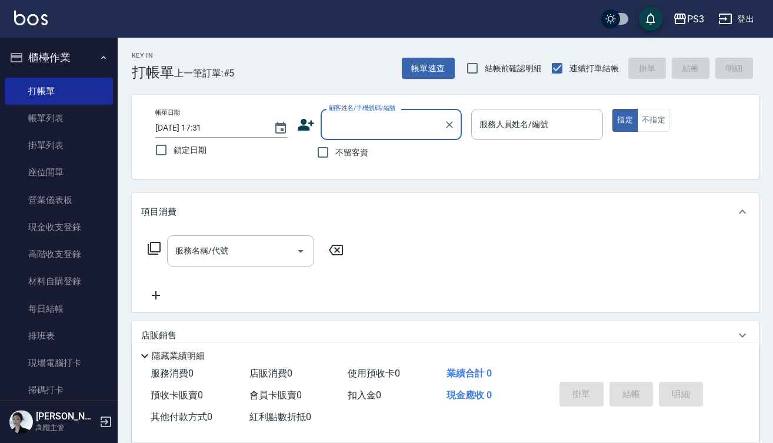
click at [400, 129] on input "顧客姓名/手機號碼/編號" at bounding box center [382, 124] width 113 height 21
paste input "0988394205"
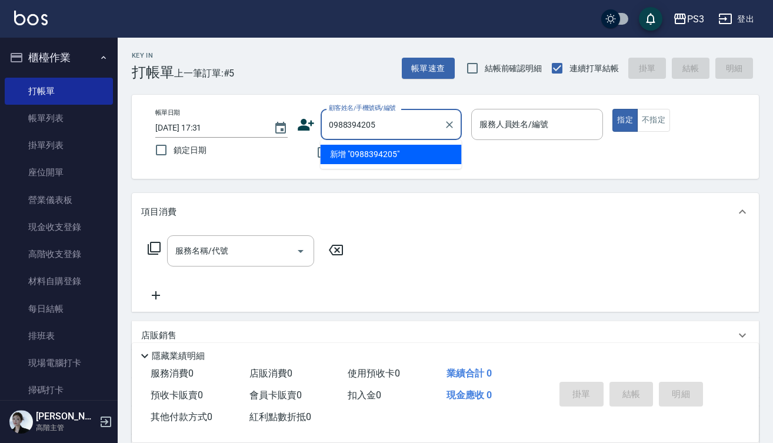
type input "0988394205"
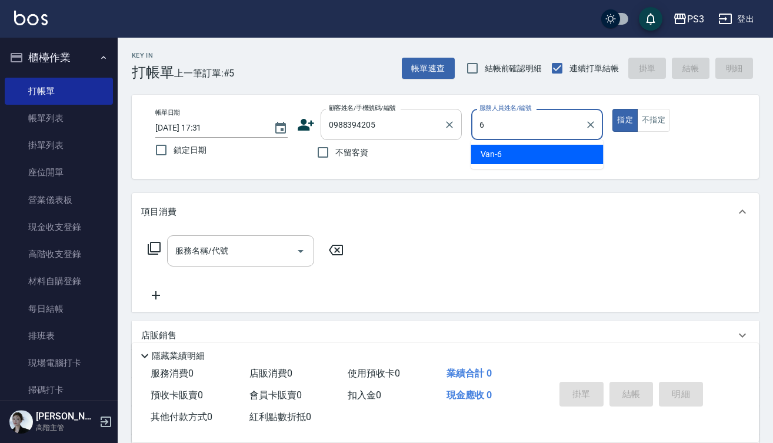
type input "Van-6"
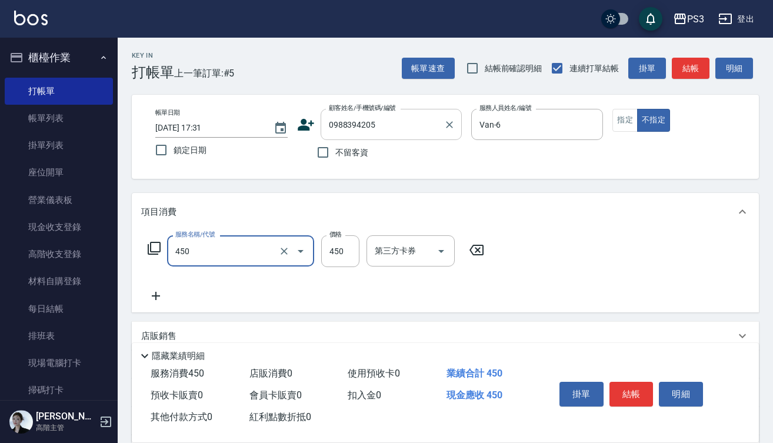
type input "有機洗髮(450)"
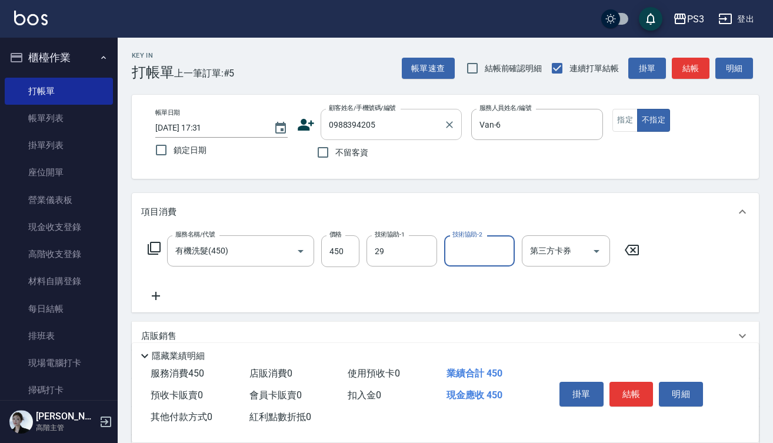
type input "[PERSON_NAME]-29"
click at [635, 386] on button "結帳" at bounding box center [632, 394] width 44 height 25
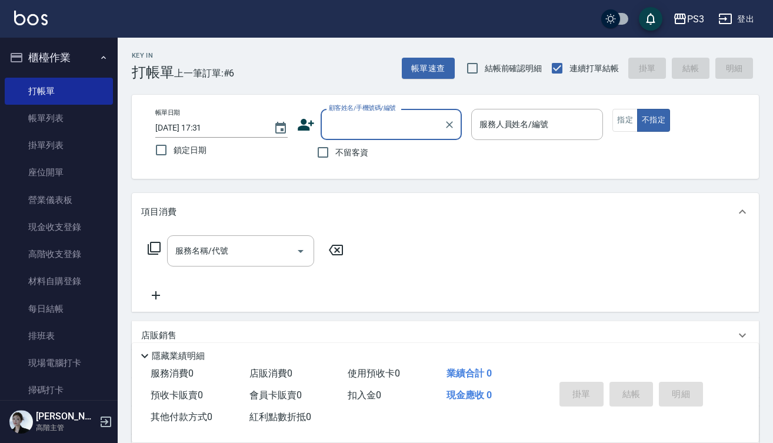
click at [374, 121] on input "顧客姓名/手機號碼/編號" at bounding box center [382, 124] width 113 height 21
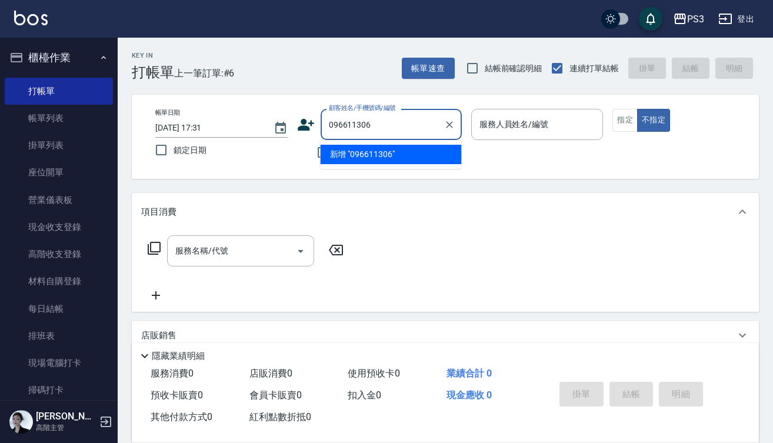
type input "0966113061"
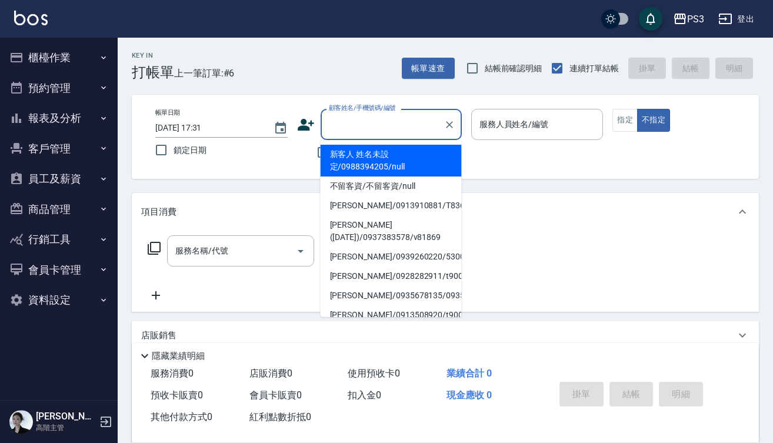
click at [341, 118] on input "顧客姓名/手機號碼/編號" at bounding box center [382, 124] width 113 height 21
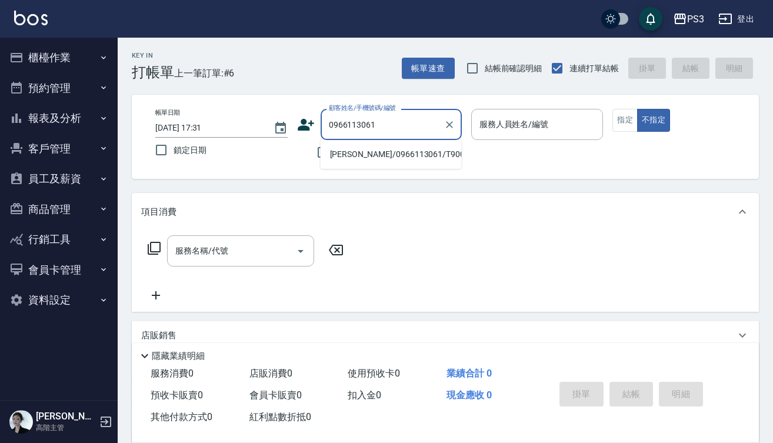
type input "[PERSON_NAME]/0966113061/T90033"
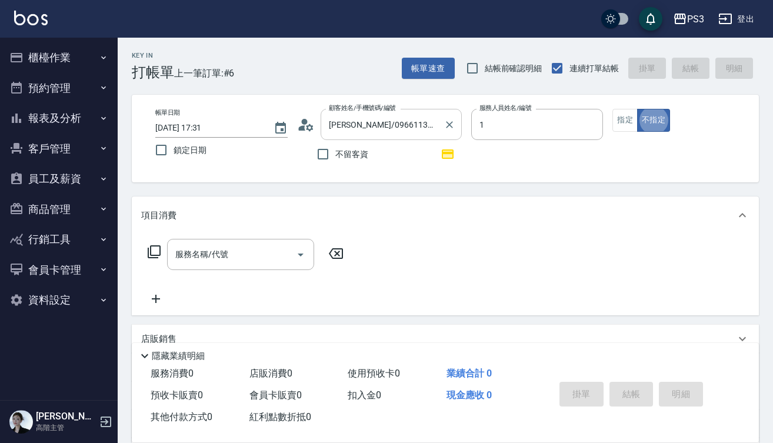
type input "[PERSON_NAME]-1"
type button "false"
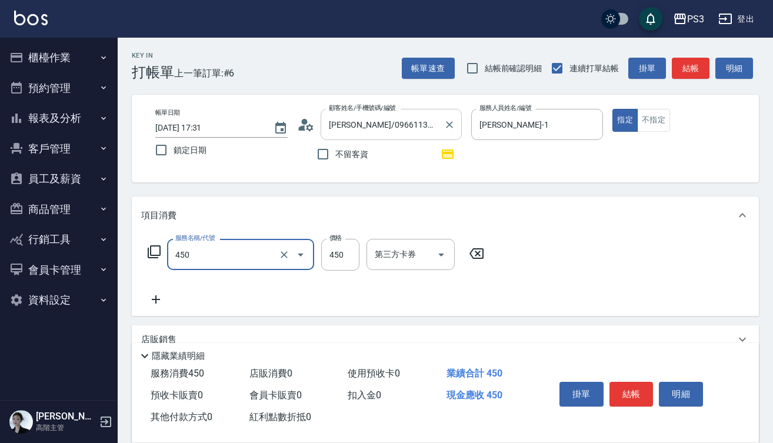
type input "有機洗髮(450)"
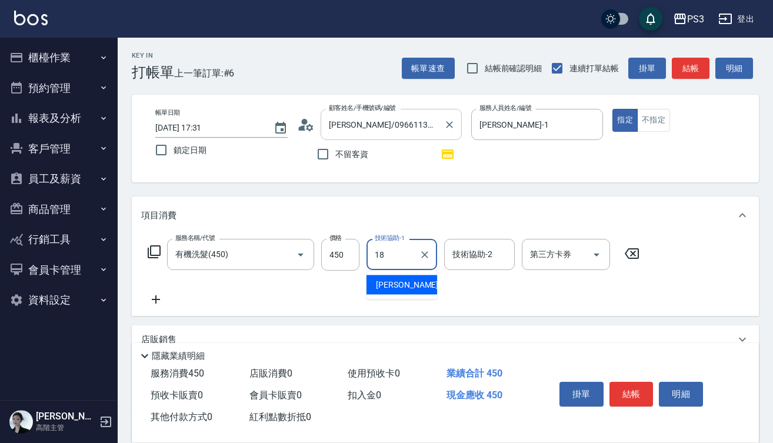
type input "1"
type input "[PERSON_NAME]-29"
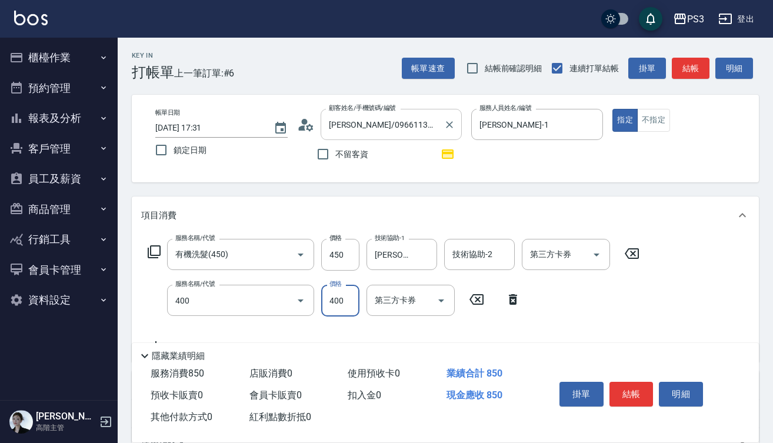
type input "剪(400)"
type input "450"
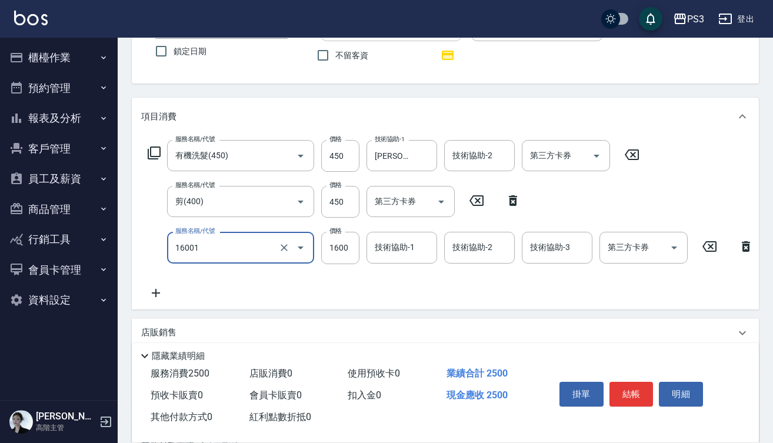
scroll to position [115, 0]
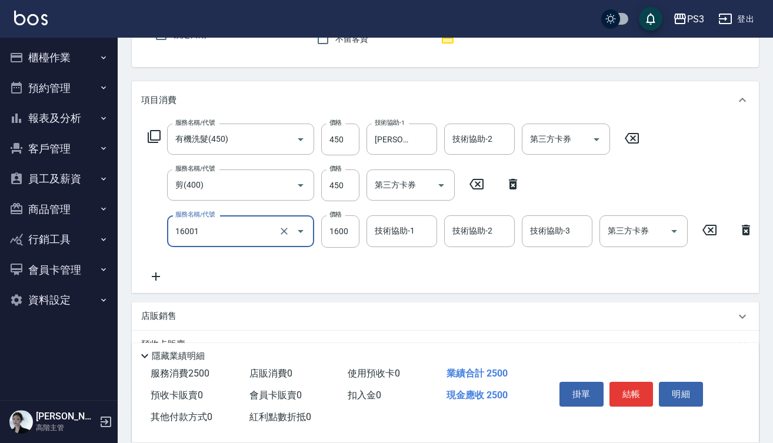
type input "燙m(16001)"
type input "2500"
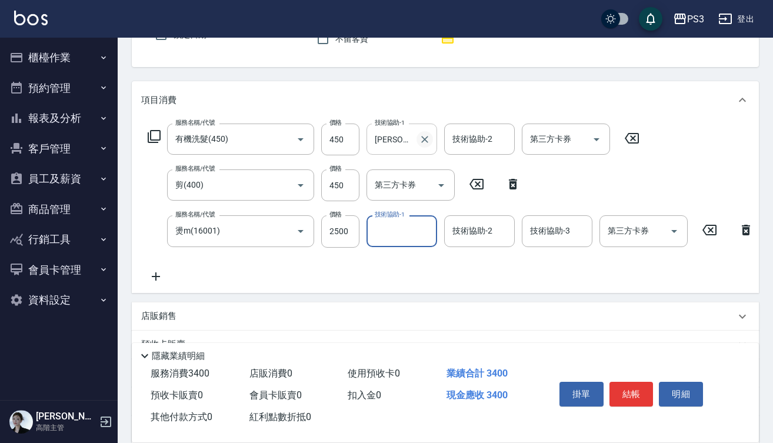
click at [427, 135] on icon "Clear" at bounding box center [425, 140] width 12 height 12
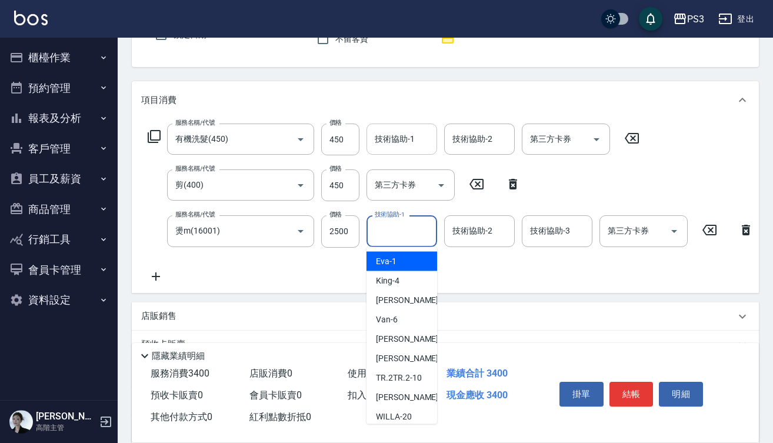
click at [400, 224] on input "技術協助-1" at bounding box center [402, 231] width 60 height 21
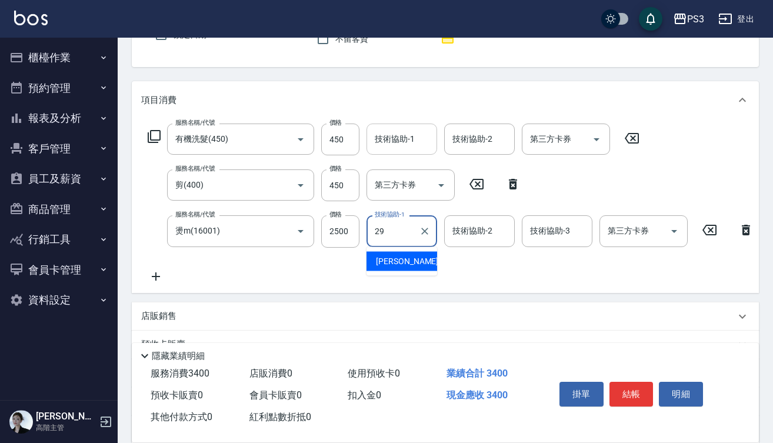
type input "[PERSON_NAME]-29"
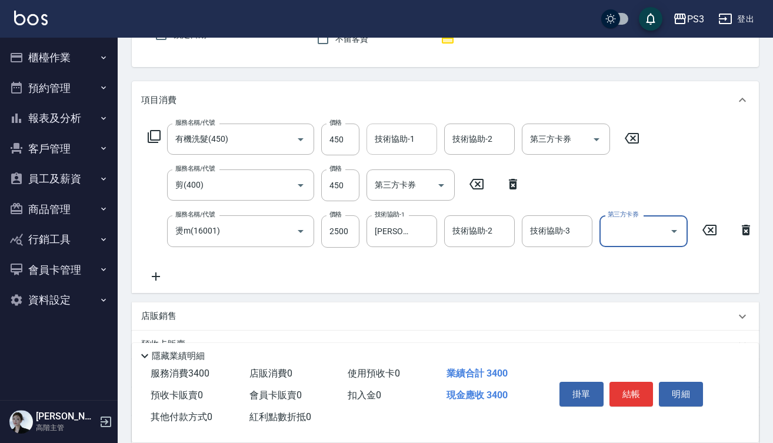
click at [393, 140] on input "技術協助-1" at bounding box center [402, 139] width 60 height 21
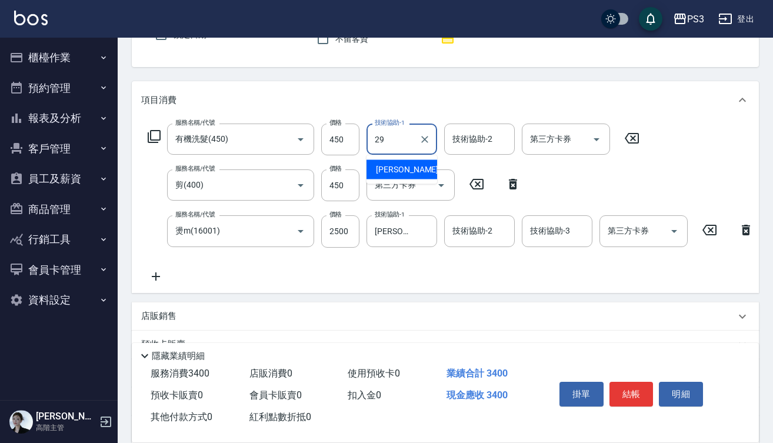
type input "[PERSON_NAME]-29"
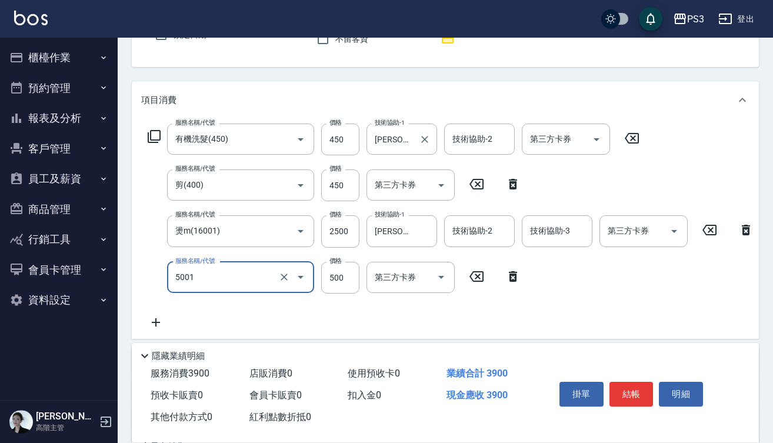
type input "燙瀏海500/800(5001)"
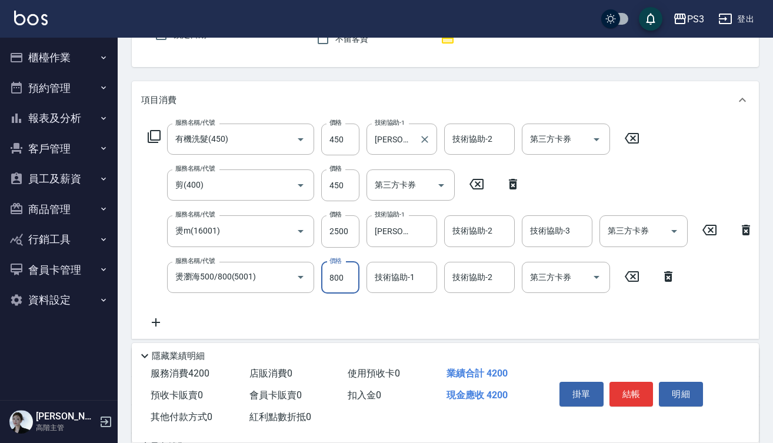
type input "800"
type input "1"
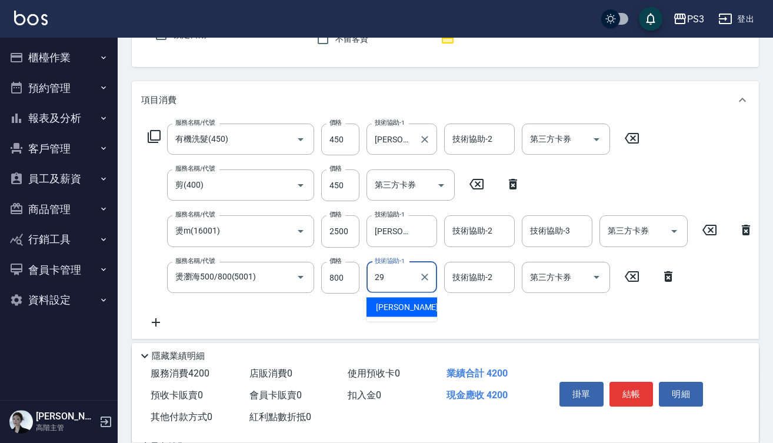
type input "2"
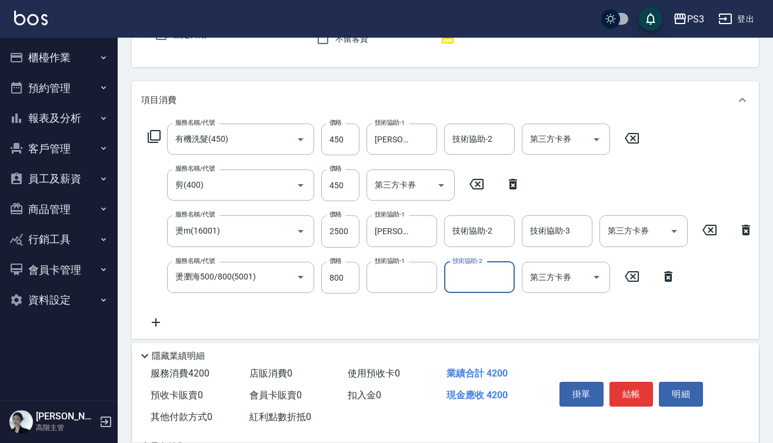
type input "[PERSON_NAME]-4"
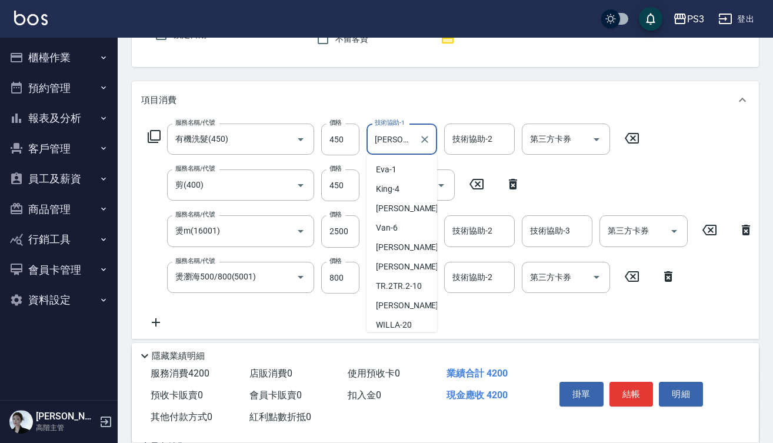
click at [413, 142] on input "[PERSON_NAME]-29" at bounding box center [393, 139] width 42 height 21
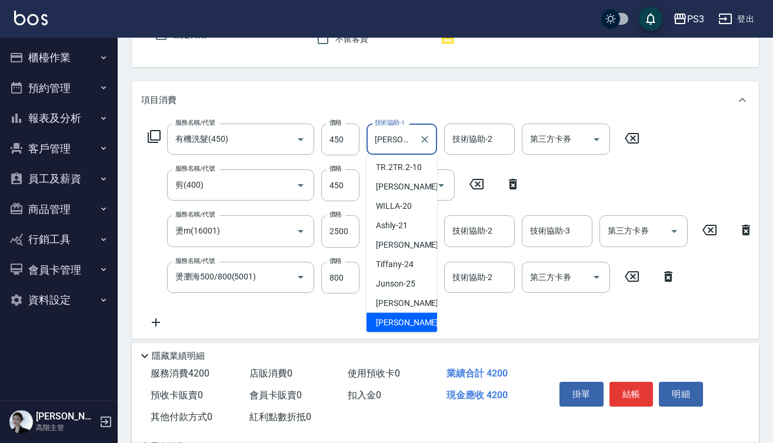
click at [413, 139] on input "[PERSON_NAME]-29" at bounding box center [393, 139] width 42 height 21
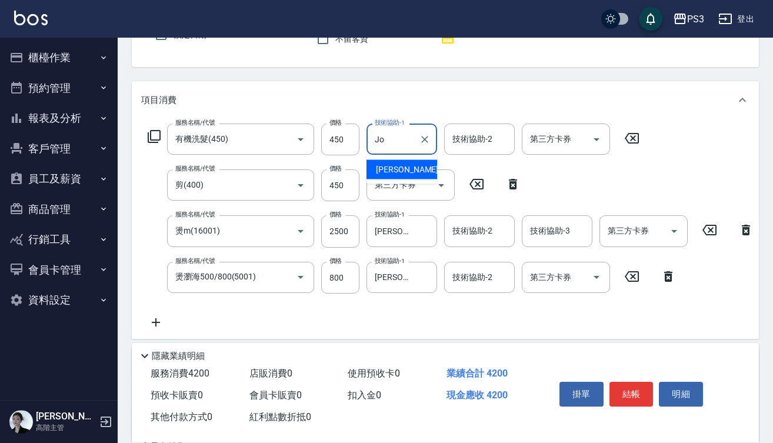
type input "J"
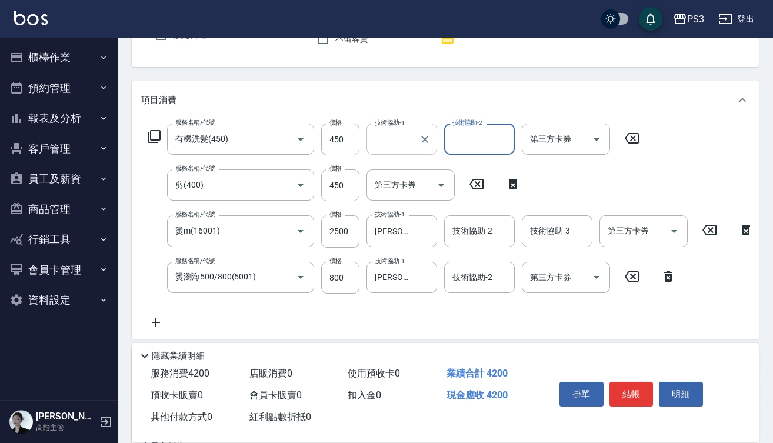
type input "[PERSON_NAME]-1"
click at [427, 141] on icon "Clear" at bounding box center [424, 139] width 7 height 7
click at [427, 277] on icon "Clear" at bounding box center [425, 277] width 12 height 12
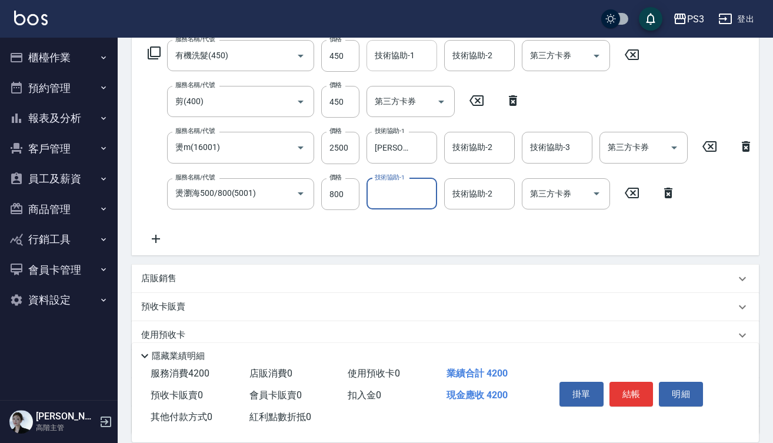
scroll to position [201, 0]
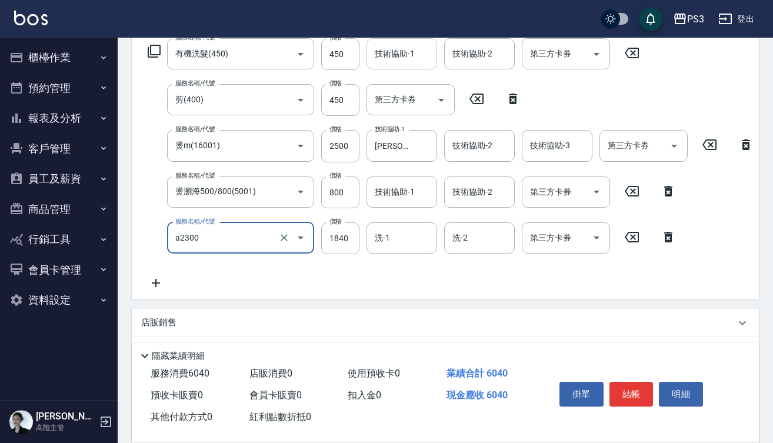
type input "結構式三段中(a2300)"
type input "345"
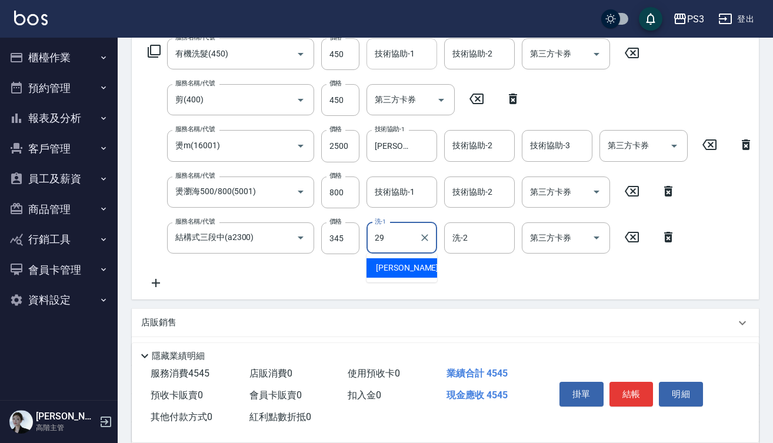
type input "[PERSON_NAME]-29"
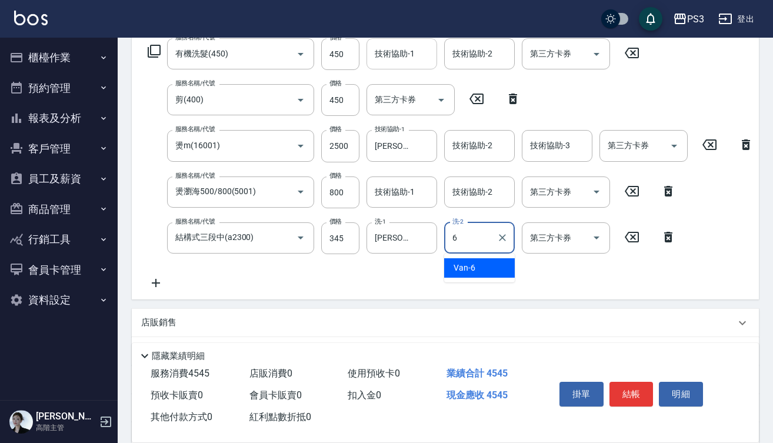
type input "Van-6"
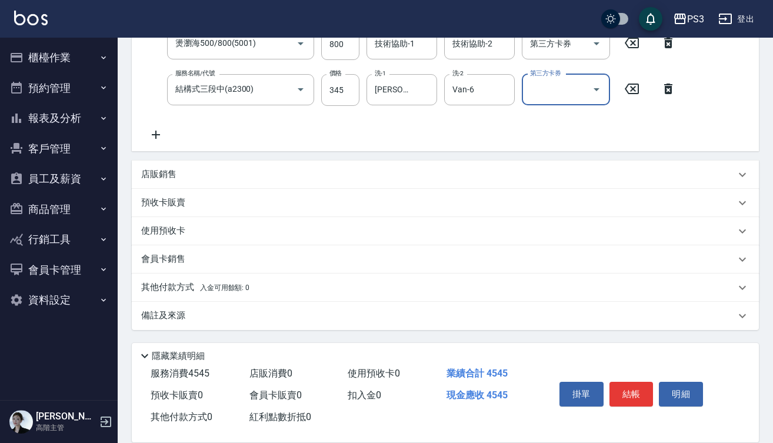
scroll to position [358, 0]
click at [176, 179] on p "店販銷售" at bounding box center [158, 174] width 35 height 12
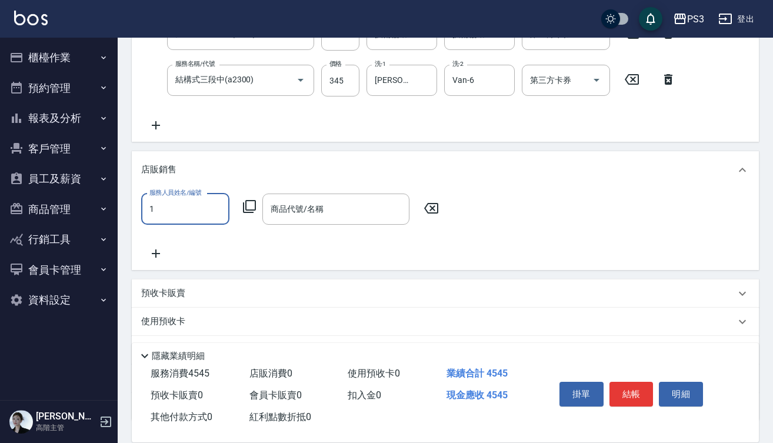
type input "[PERSON_NAME]-1"
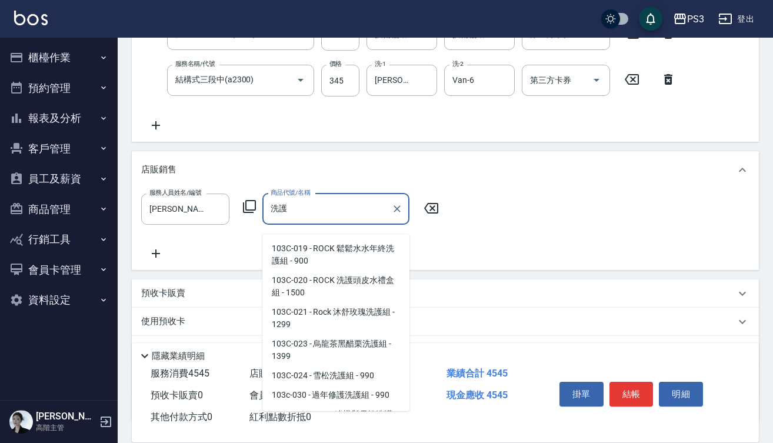
scroll to position [115, 0]
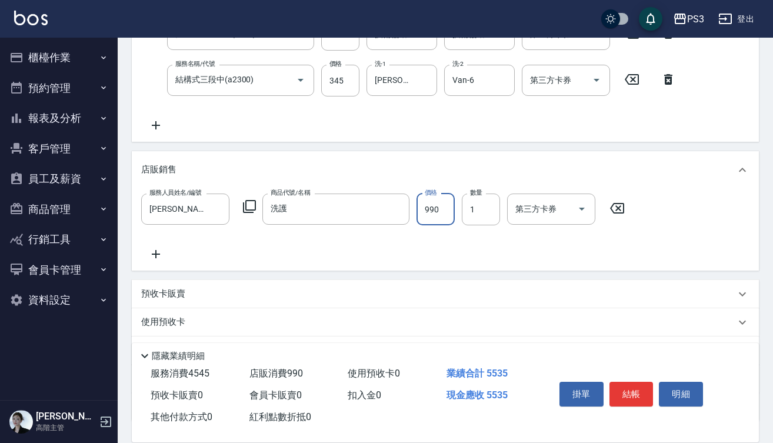
type input "過年修護洗護組"
type input "640"
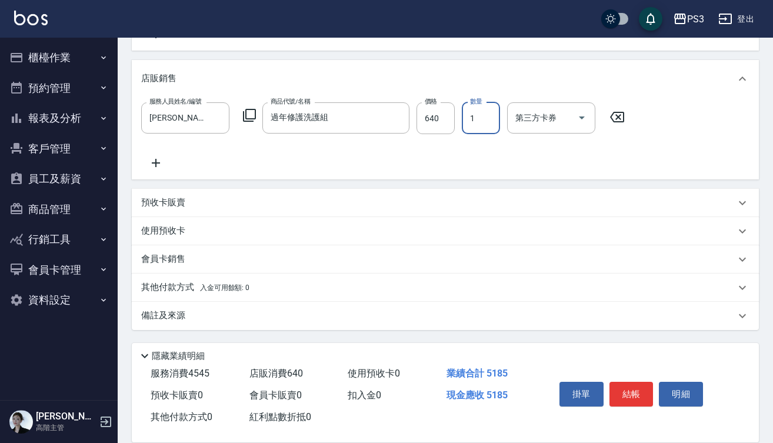
scroll to position [459, 0]
click at [169, 284] on p "其他付款方式 入金可用餘額: 0" at bounding box center [195, 287] width 108 height 13
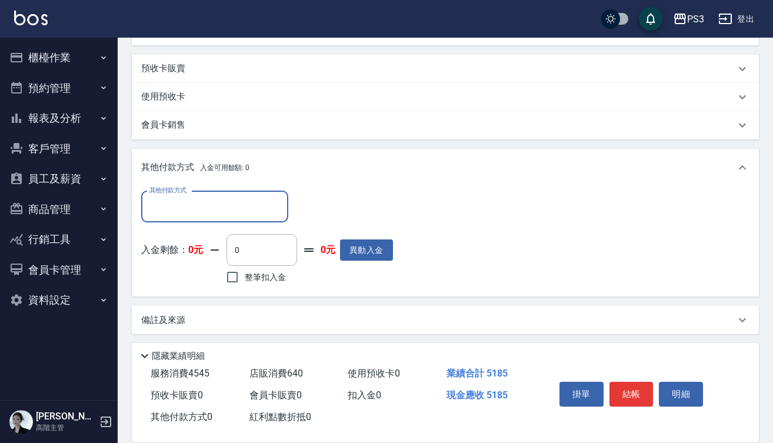
scroll to position [592, 0]
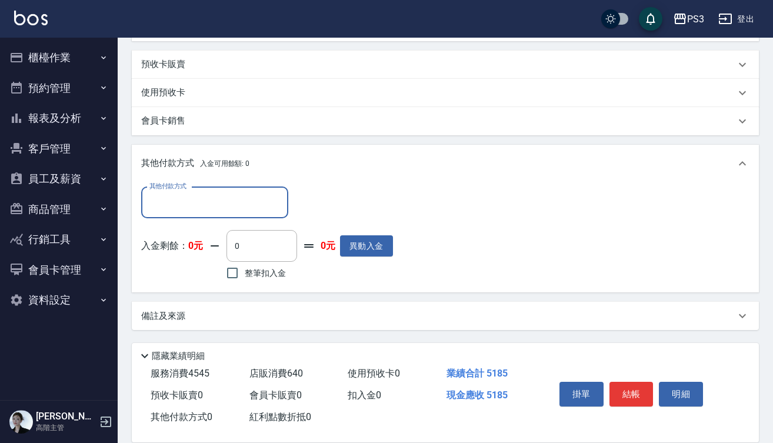
click at [242, 211] on input "其他付款方式" at bounding box center [215, 202] width 137 height 21
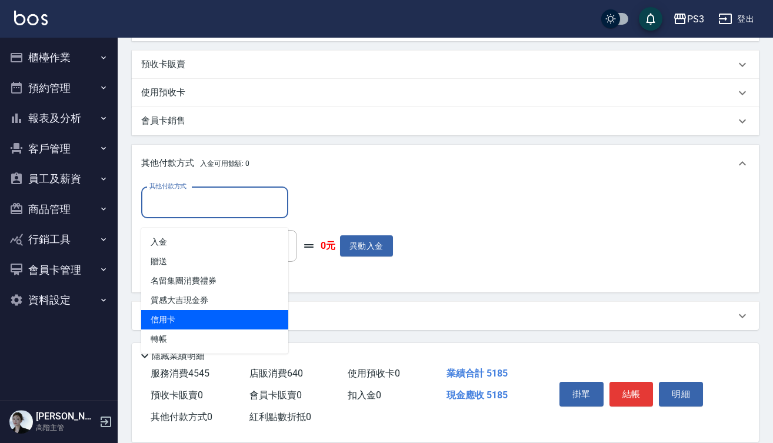
click at [190, 321] on span "信用卡" at bounding box center [214, 319] width 147 height 19
type input "信用卡"
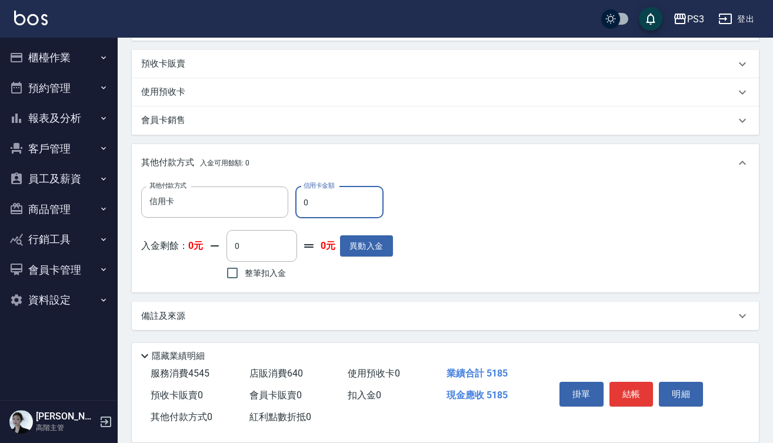
click at [301, 208] on input "0" at bounding box center [339, 203] width 88 height 32
type input "5185"
click at [636, 394] on button "結帳" at bounding box center [632, 394] width 44 height 25
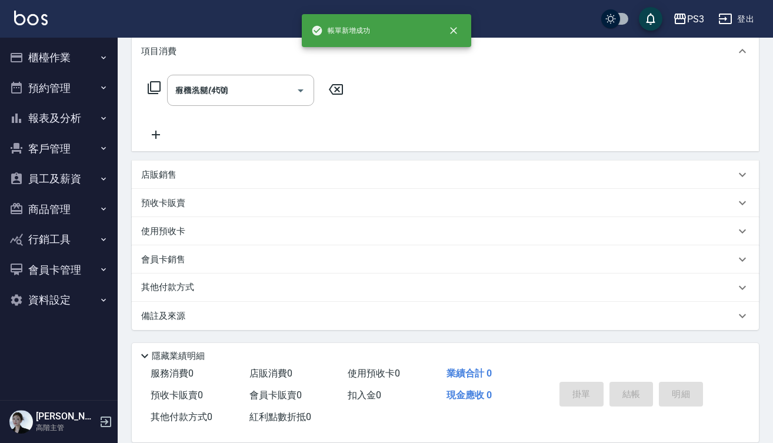
type input "[DATE] 17:33"
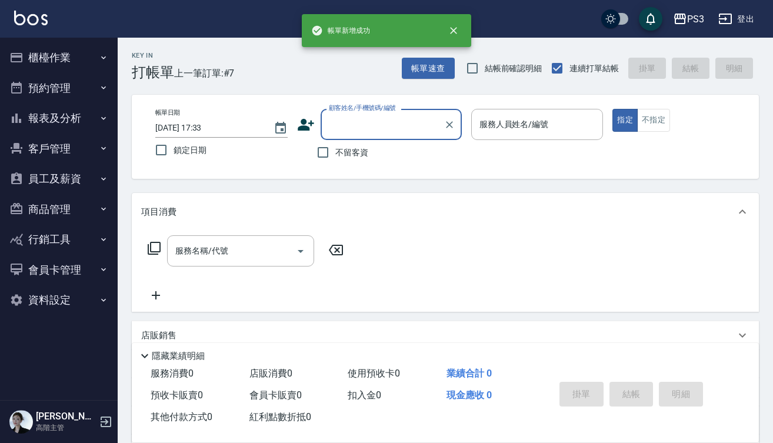
click at [64, 61] on button "櫃檯作業" at bounding box center [59, 57] width 108 height 31
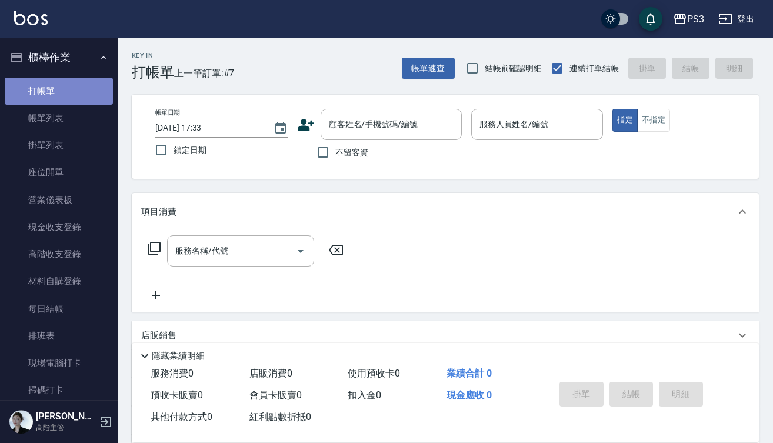
click at [62, 93] on link "打帳單" at bounding box center [59, 91] width 108 height 27
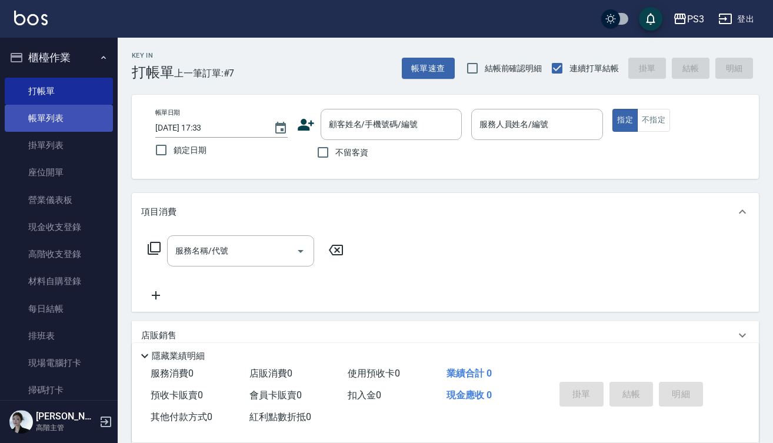
click at [65, 117] on link "帳單列表" at bounding box center [59, 118] width 108 height 27
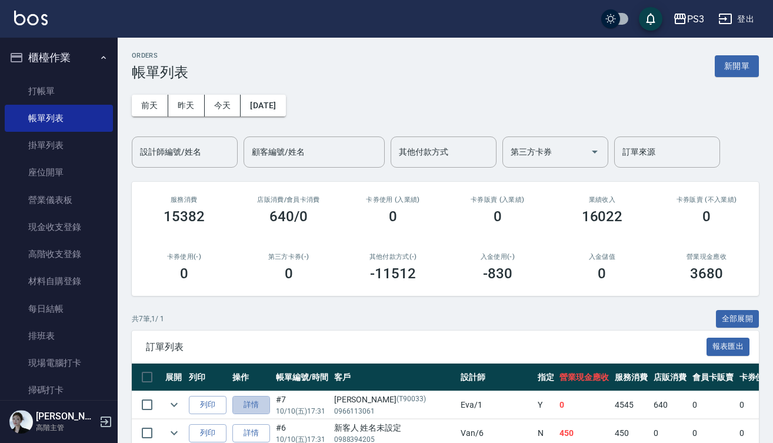
click at [243, 398] on link "詳情" at bounding box center [252, 405] width 38 height 18
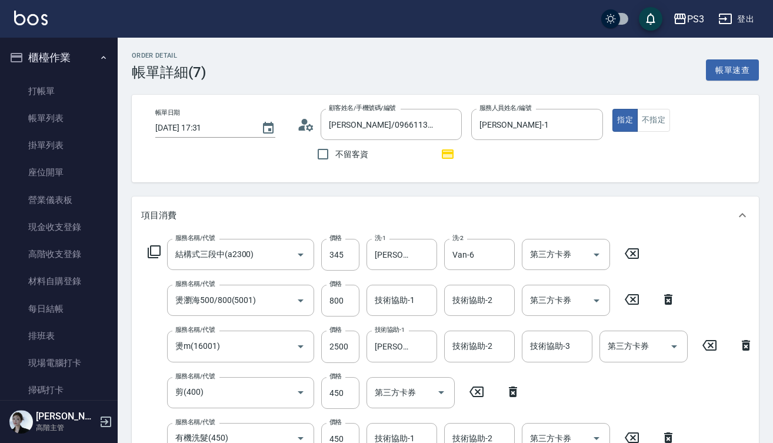
type input "[DATE] 17:31"
type input "[PERSON_NAME]/0966113061/T90033"
type input "[PERSON_NAME]-1"
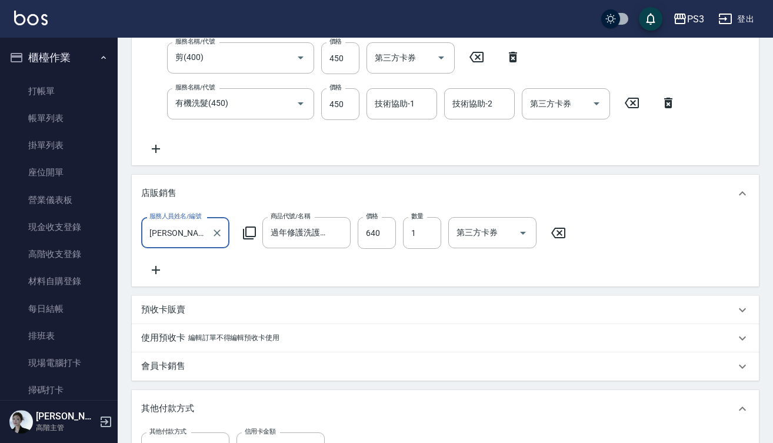
scroll to position [337, 0]
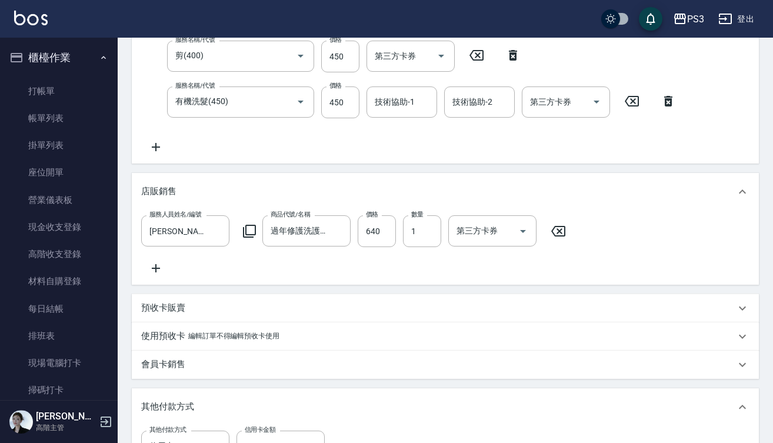
click at [152, 146] on icon at bounding box center [155, 147] width 29 height 14
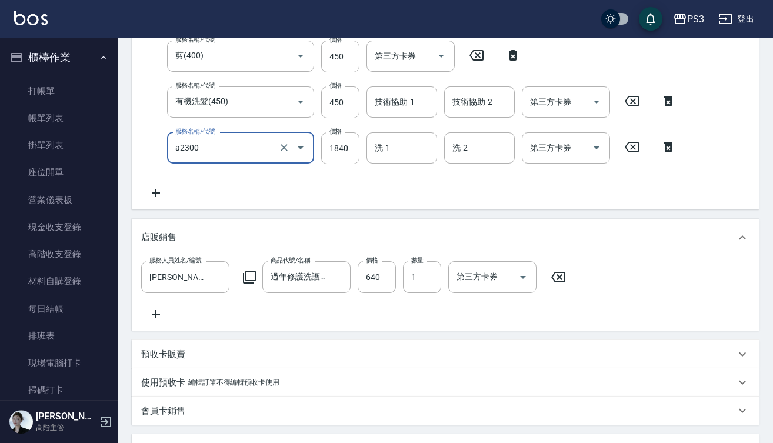
type input "結構式三段中(a2300)"
type input "1242"
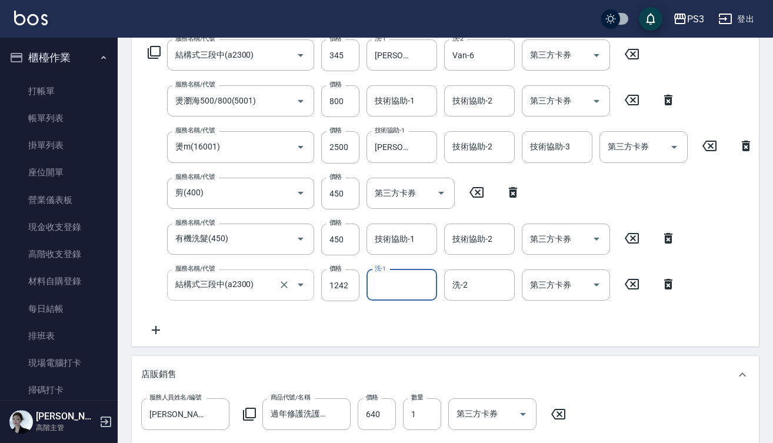
scroll to position [201, 0]
click at [585, 289] on input "第三方卡券" at bounding box center [557, 284] width 60 height 21
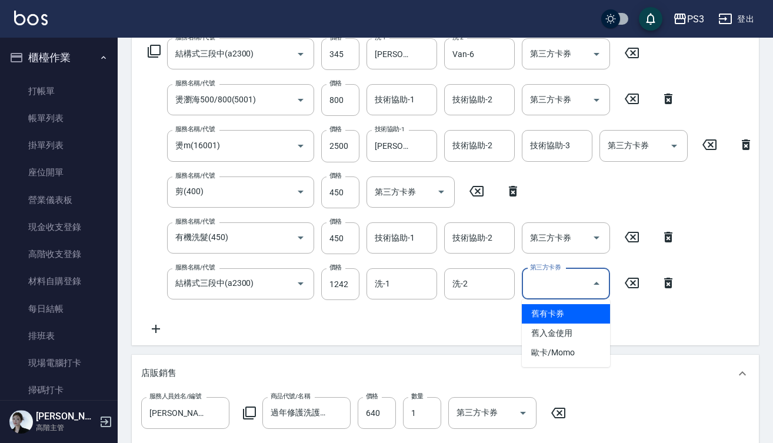
click at [581, 313] on span "舊有卡券" at bounding box center [566, 313] width 88 height 19
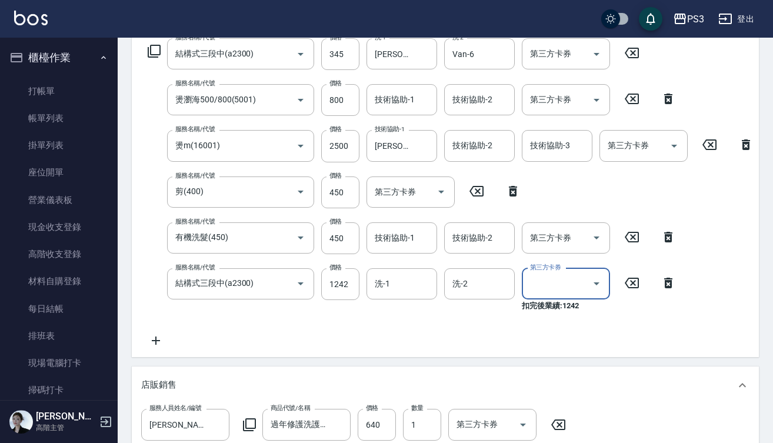
type input "舊有卡券"
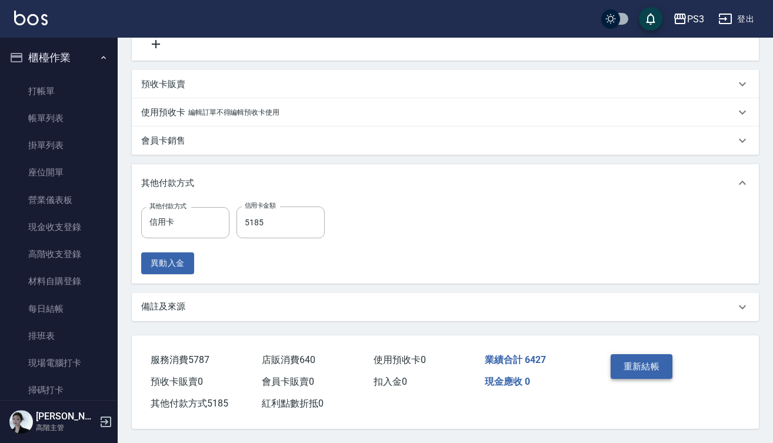
scroll to position [642, 0]
click at [642, 363] on button "重新結帳" at bounding box center [642, 366] width 62 height 25
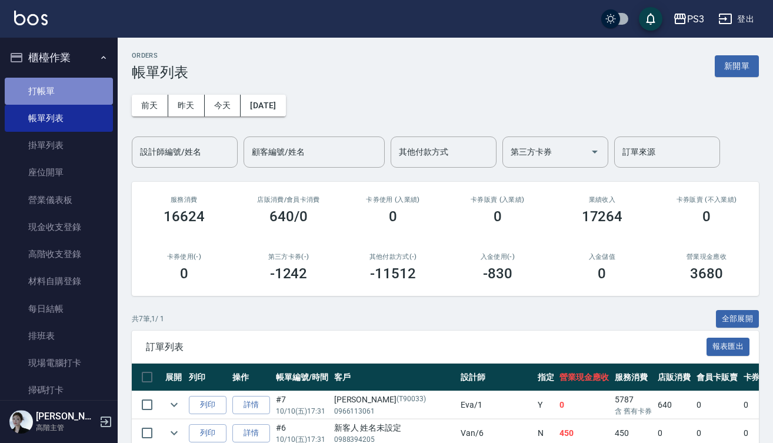
click at [78, 84] on link "打帳單" at bounding box center [59, 91] width 108 height 27
